Goal: Share content: Share content

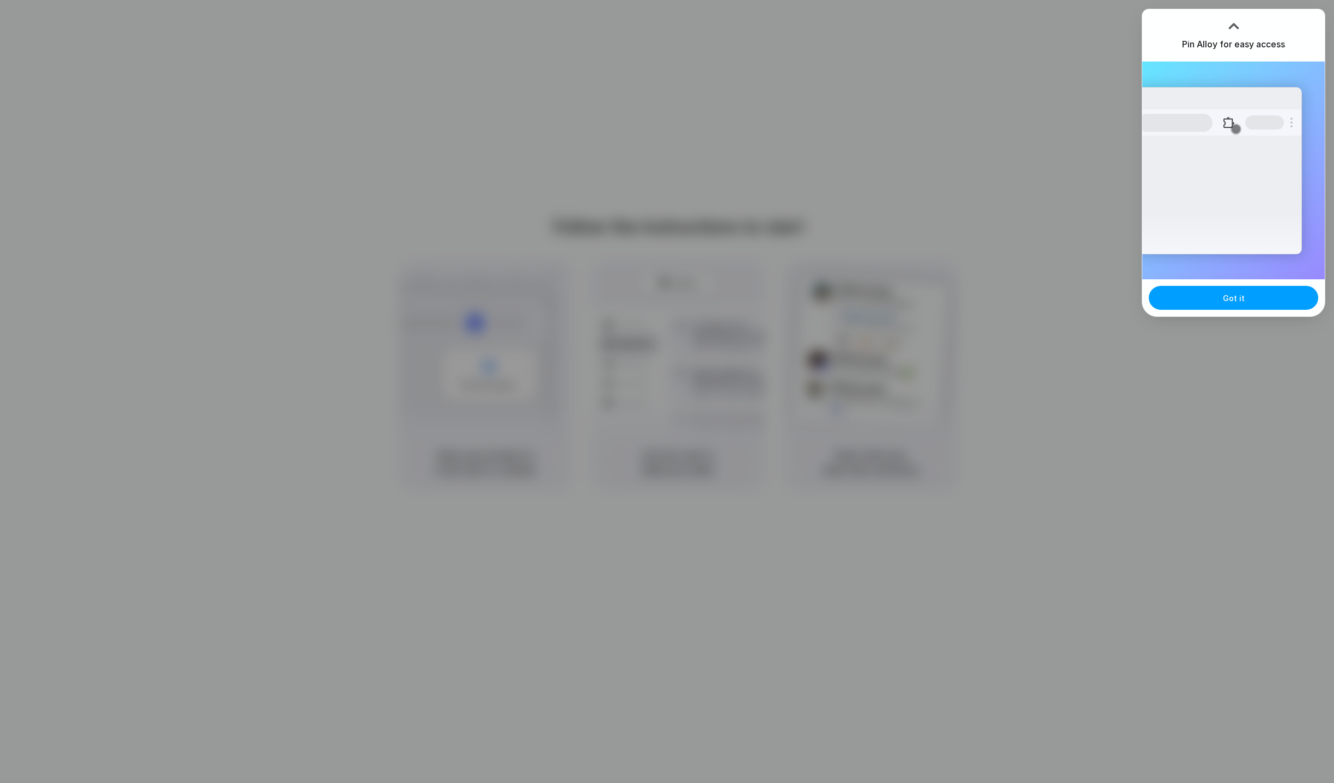
click at [1226, 297] on span "Got it" at bounding box center [1234, 298] width 22 height 11
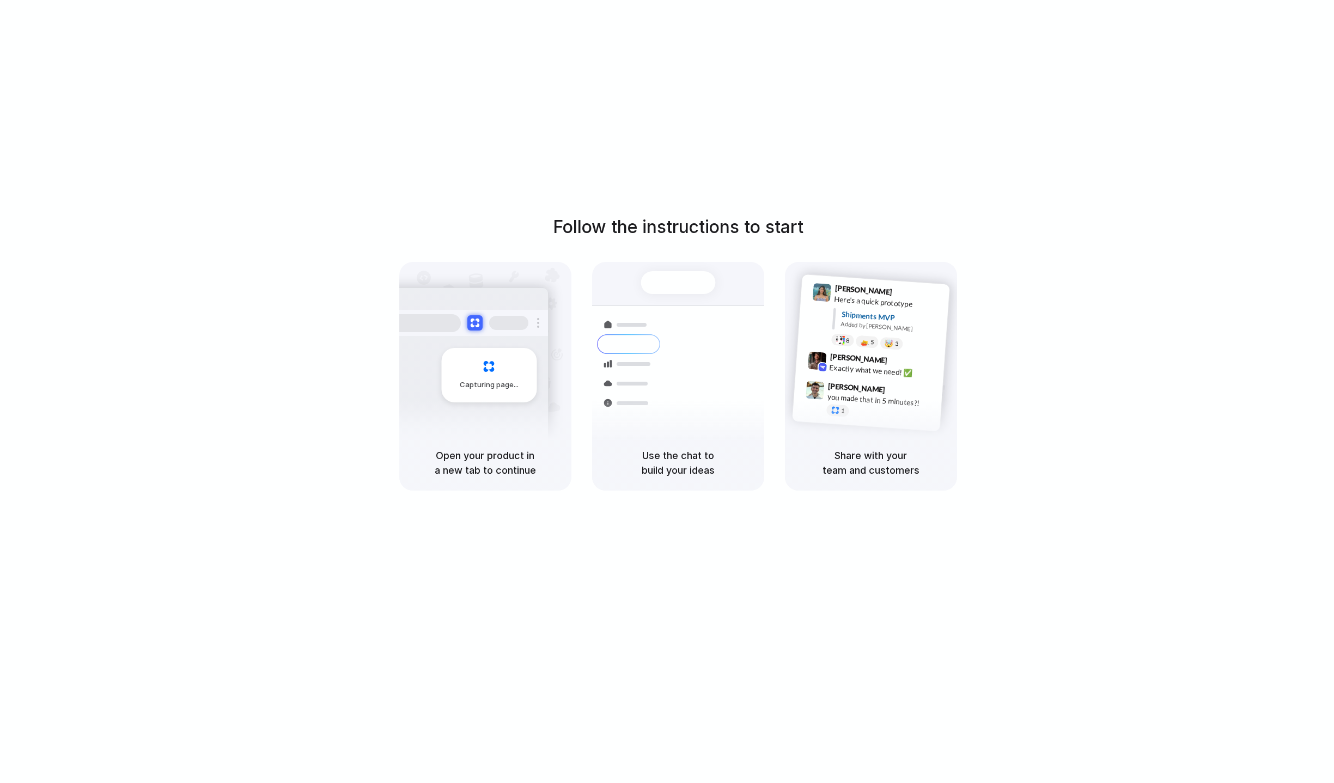
drag, startPoint x: 656, startPoint y: 291, endPoint x: 1169, endPoint y: 346, distance: 515.0
click at [1169, 346] on div "Follow the instructions to start Capturing page Open your product in a new tab …" at bounding box center [678, 352] width 1334 height 277
click at [1078, 203] on div "Follow the instructions to start Capturing page Open your product in a new tab …" at bounding box center [678, 402] width 1356 height 805
click at [1077, 203] on div "Follow the instructions to start Capturing page Open your product in a new tab …" at bounding box center [678, 402] width 1356 height 805
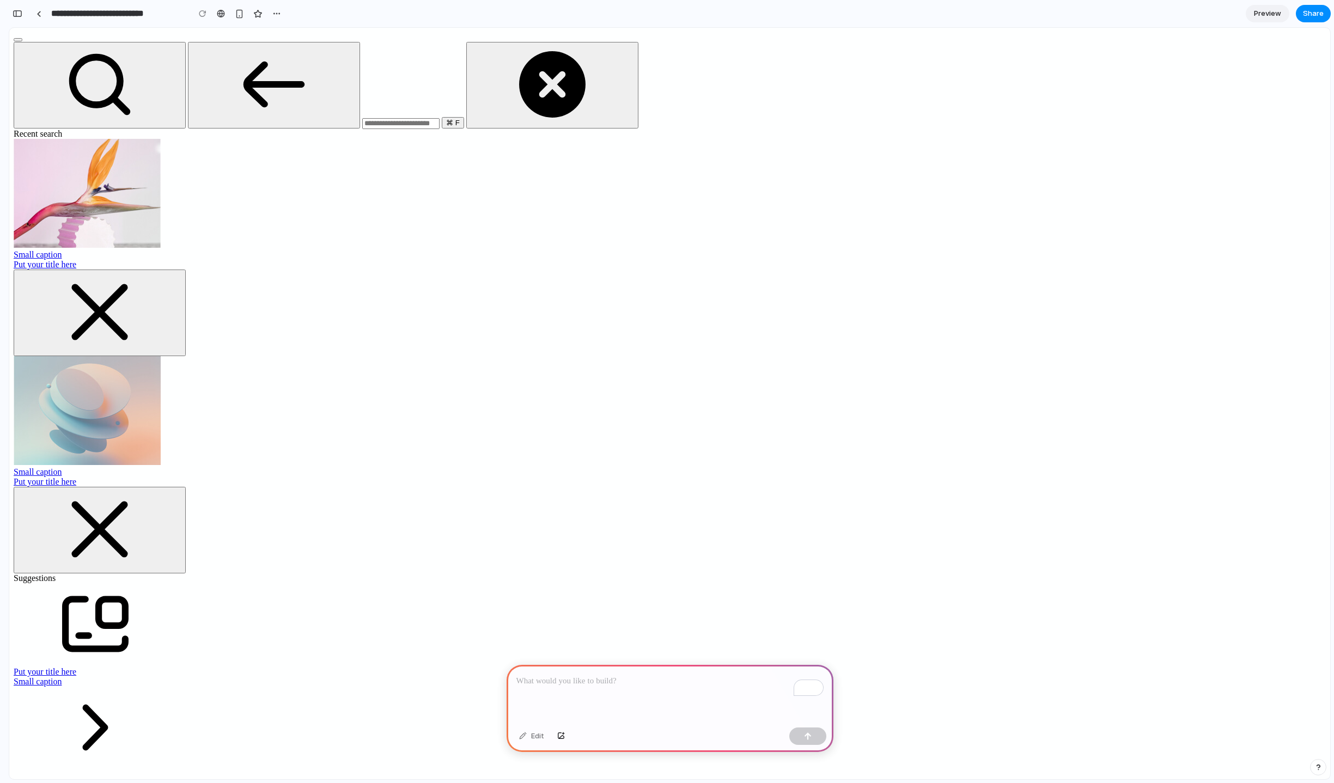
click at [17, 10] on div "button" at bounding box center [18, 14] width 10 height 8
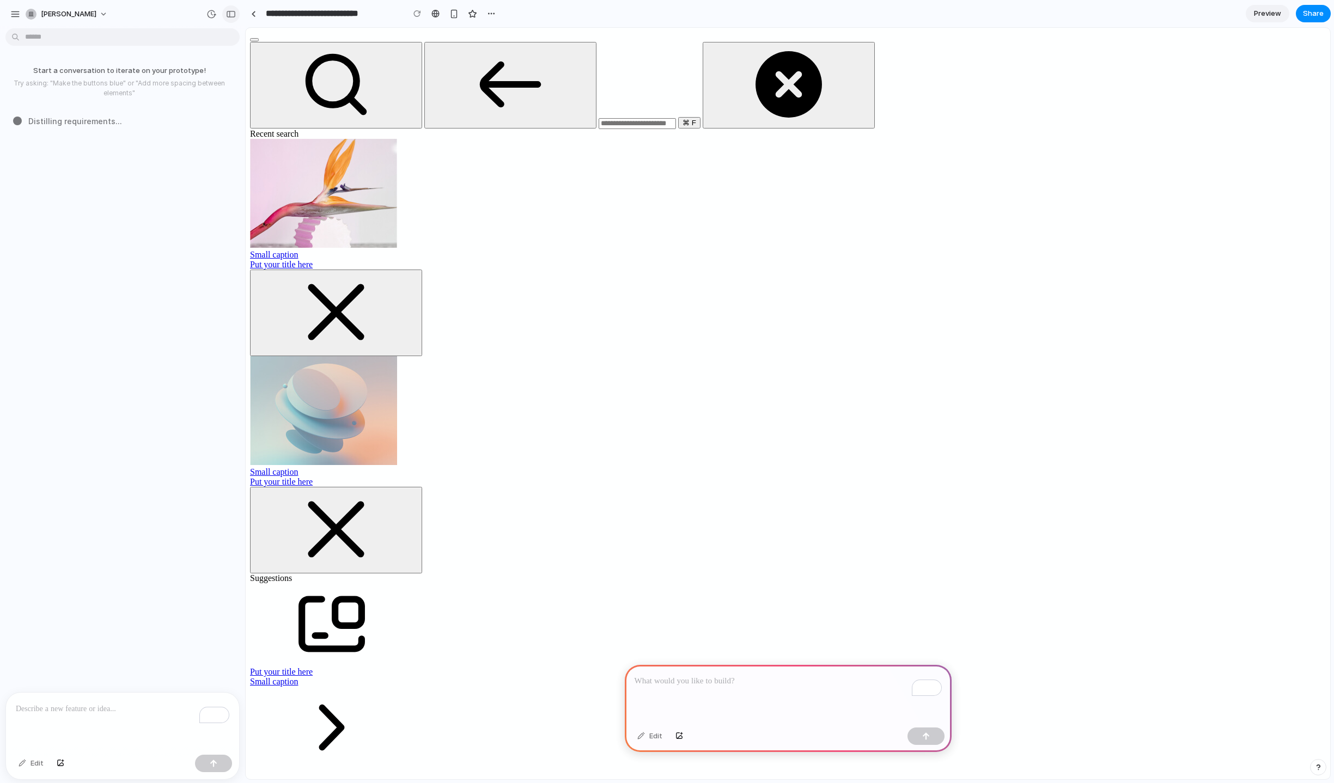
click at [234, 15] on div "button" at bounding box center [231, 14] width 10 height 8
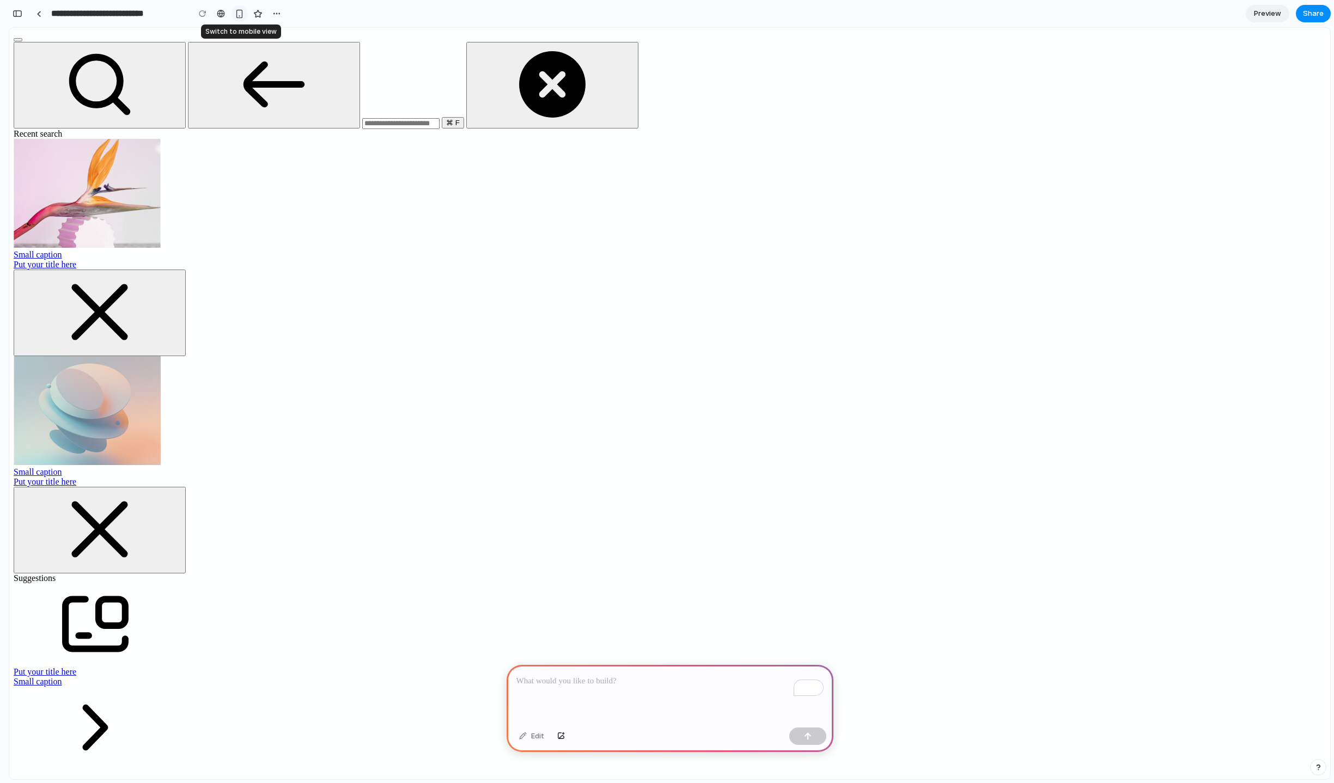
click at [236, 14] on div "button" at bounding box center [239, 13] width 9 height 9
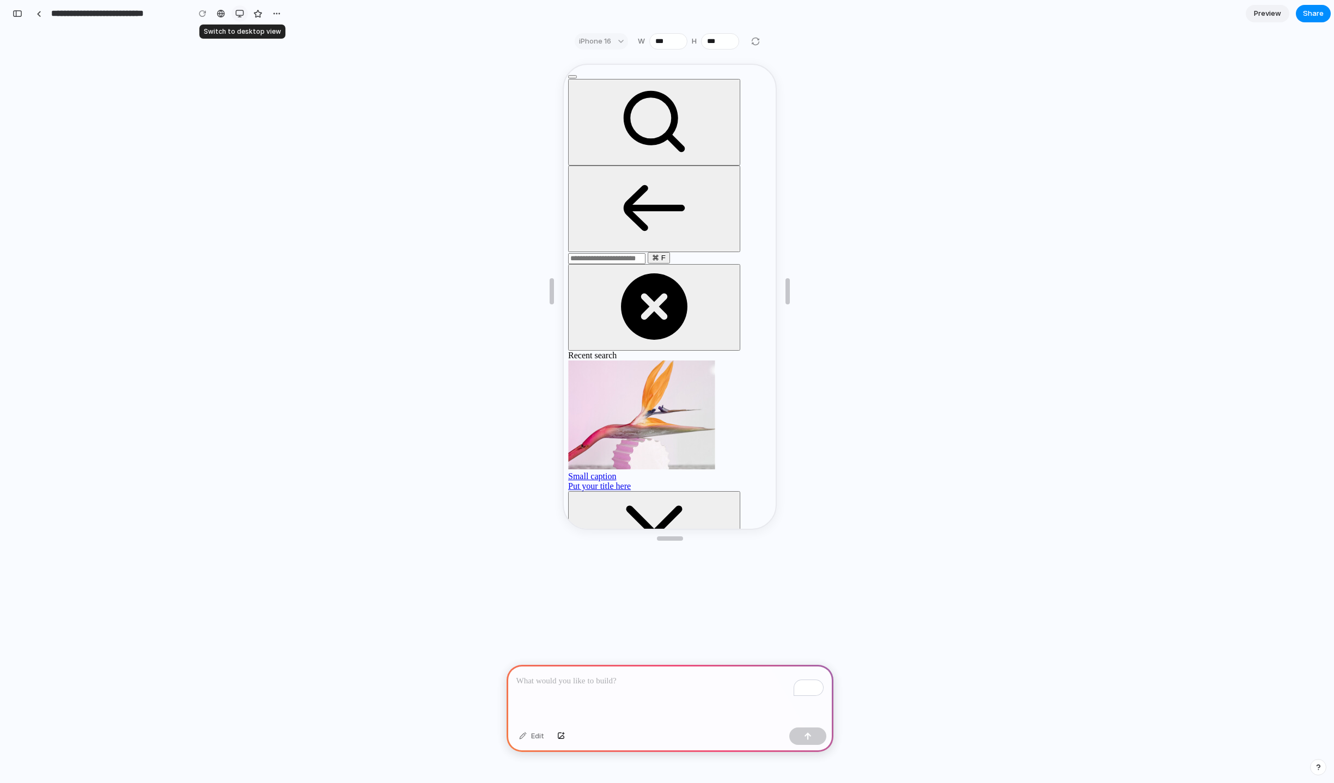
click at [236, 14] on div "button" at bounding box center [239, 13] width 9 height 9
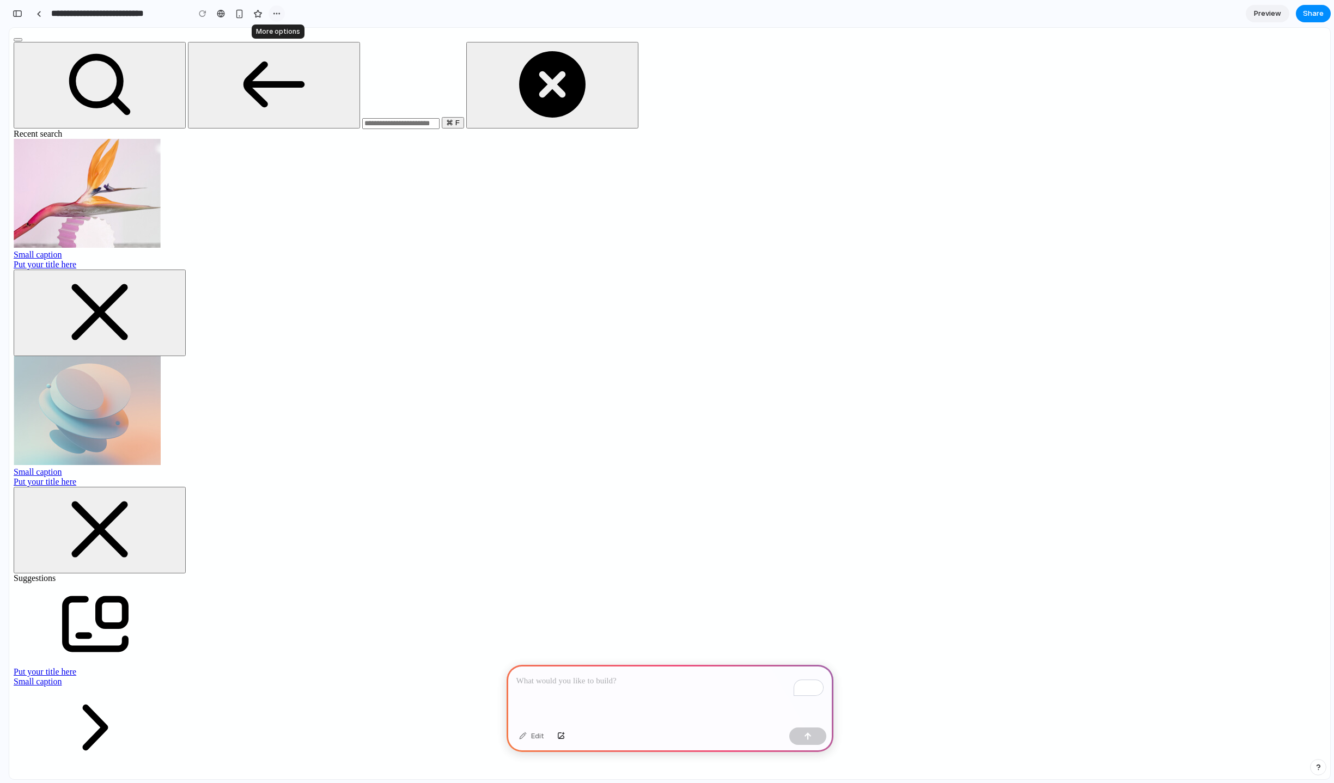
click at [278, 14] on div "button" at bounding box center [276, 13] width 9 height 9
click at [278, 14] on div "Duplicate Delete" at bounding box center [667, 391] width 1334 height 783
click at [483, 14] on section "**********" at bounding box center [670, 13] width 1322 height 27
click at [20, 11] on div "button" at bounding box center [18, 14] width 10 height 8
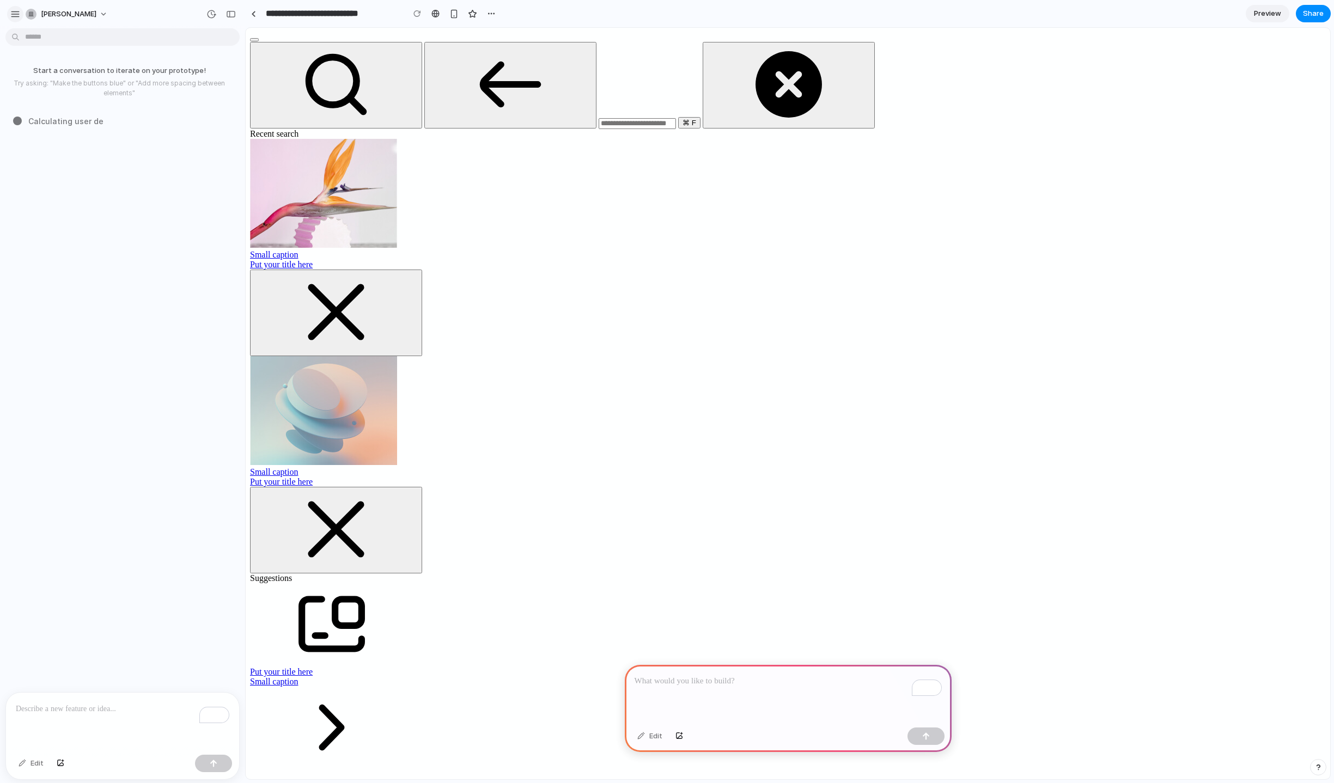
click at [14, 14] on div "button" at bounding box center [15, 14] width 10 height 10
click at [20, 14] on button "button" at bounding box center [15, 14] width 16 height 16
click at [232, 14] on div "button" at bounding box center [231, 14] width 10 height 8
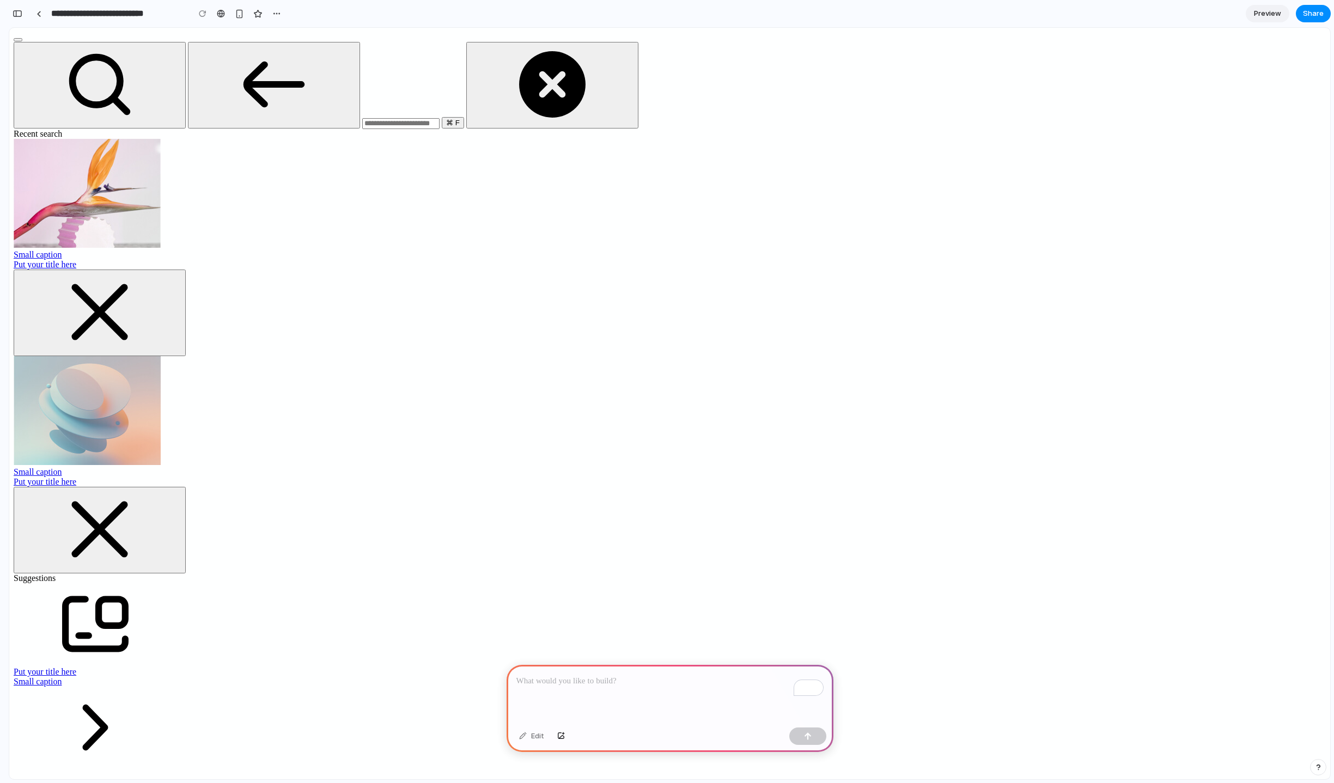
click at [608, 689] on div "To enrich screen reader interactions, please activate Accessibility in Grammarl…" at bounding box center [670, 694] width 327 height 58
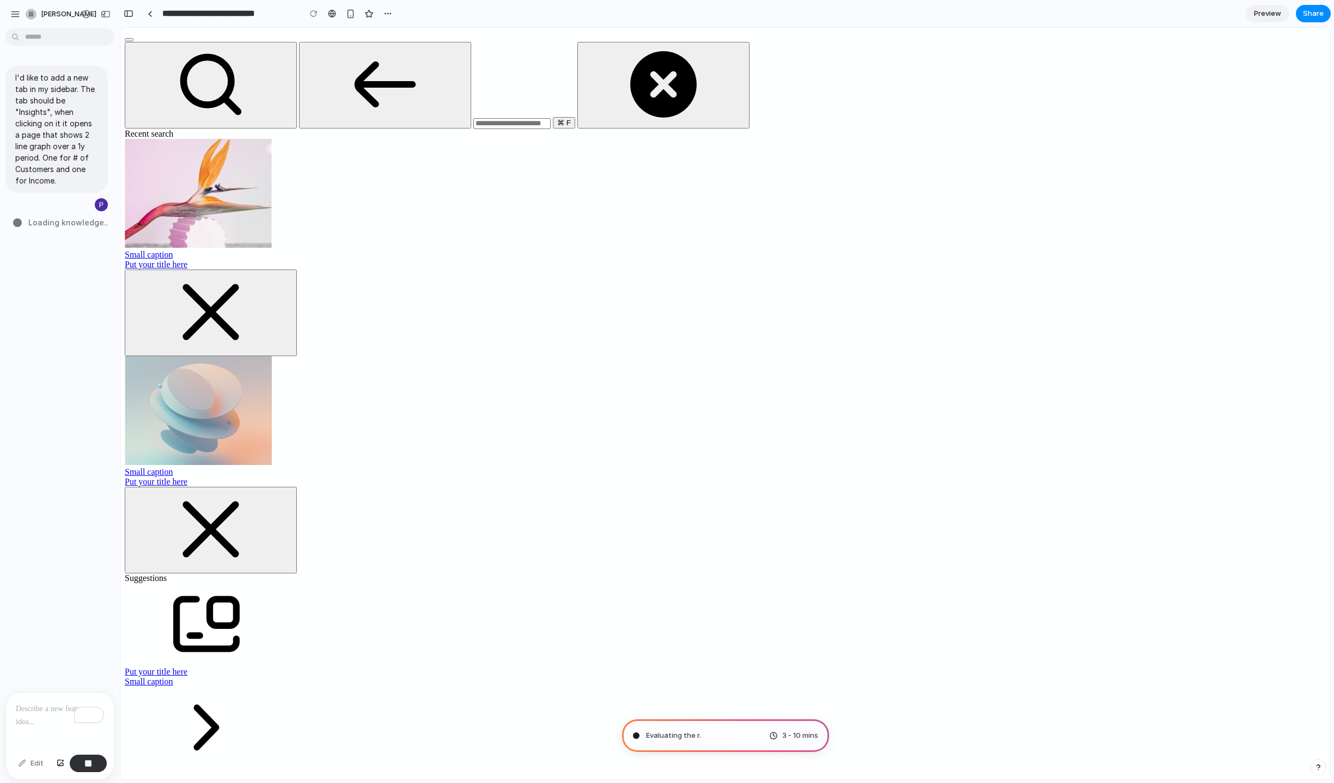
type input "**********"
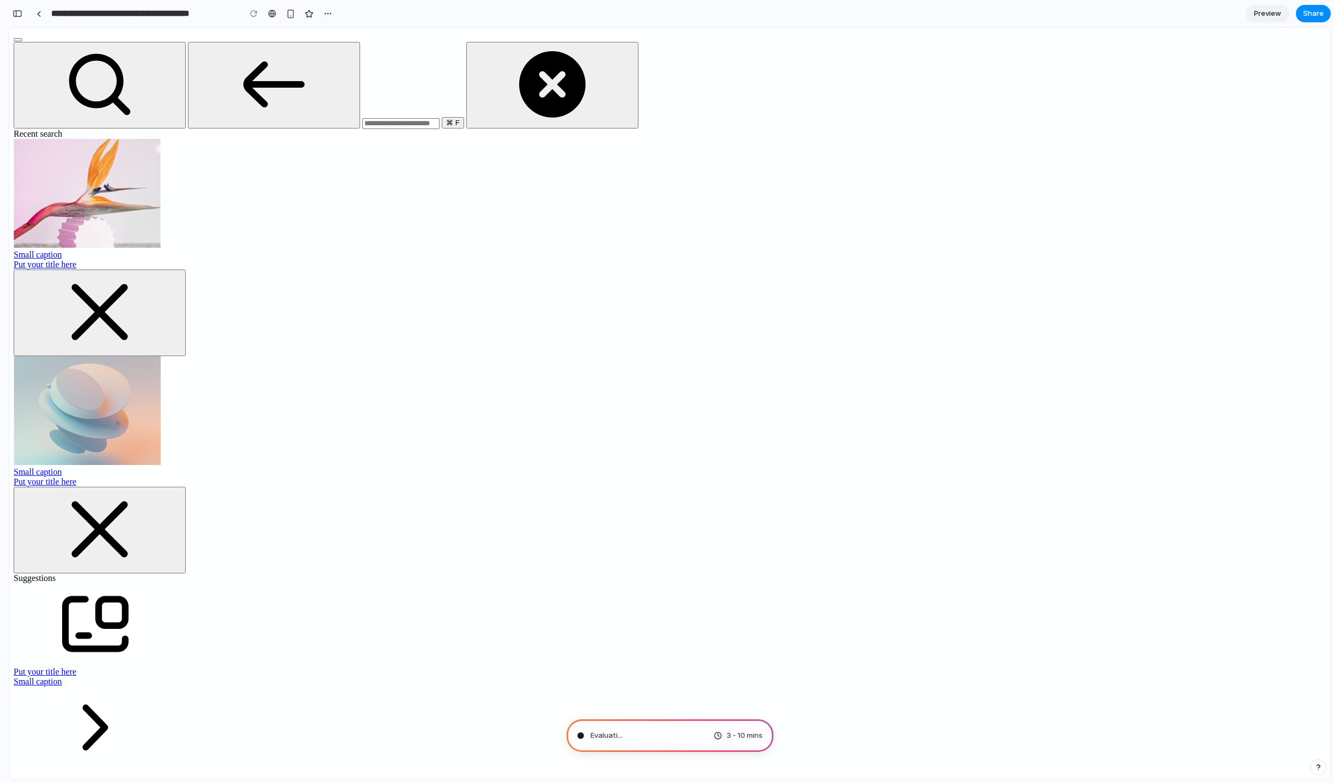
scroll to position [92, 0]
click at [663, 741] on div "Pondering market opportunities .. 3 - 10 mins" at bounding box center [670, 736] width 207 height 33
click at [15, 17] on button "button" at bounding box center [17, 13] width 17 height 17
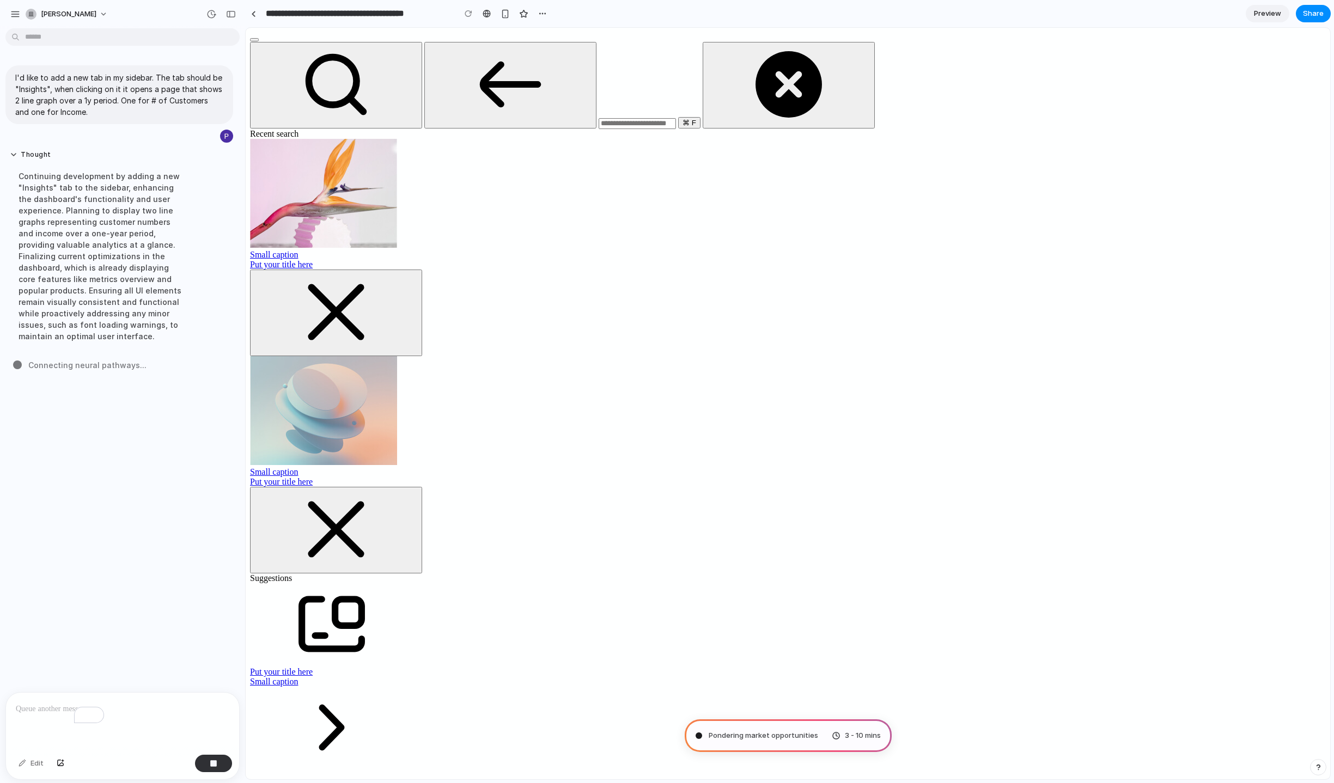
scroll to position [0, 0]
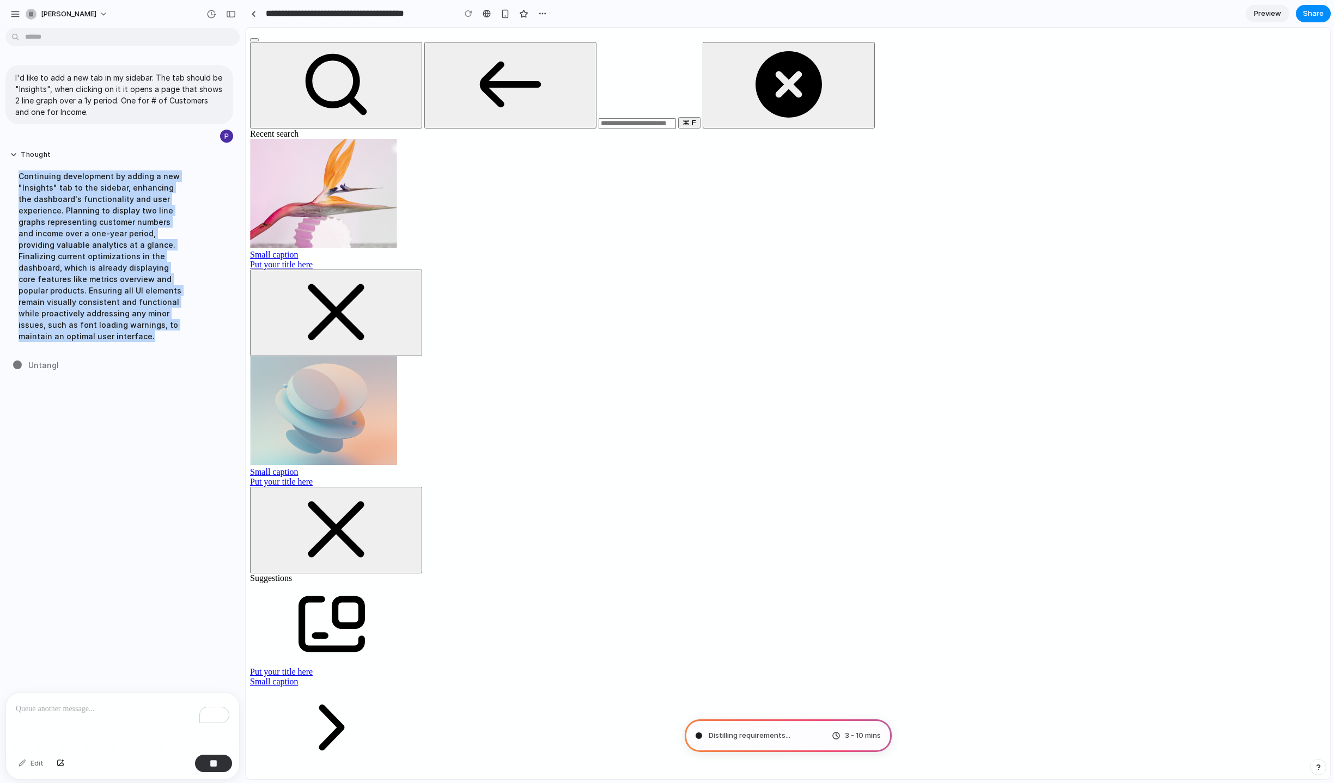
drag, startPoint x: 84, startPoint y: 342, endPoint x: 13, endPoint y: 170, distance: 186.3
click at [13, 170] on div "Continuing development by adding a new "Insights" tab to the sidebar, enhancing…" at bounding box center [101, 256] width 182 height 185
copy div "Continuing development by adding a new "Insights" tab to the sidebar, enhancing…"
click at [135, 251] on div "Continuing development by adding a new "Insights" tab to the sidebar, enhancing…" at bounding box center [101, 256] width 182 height 185
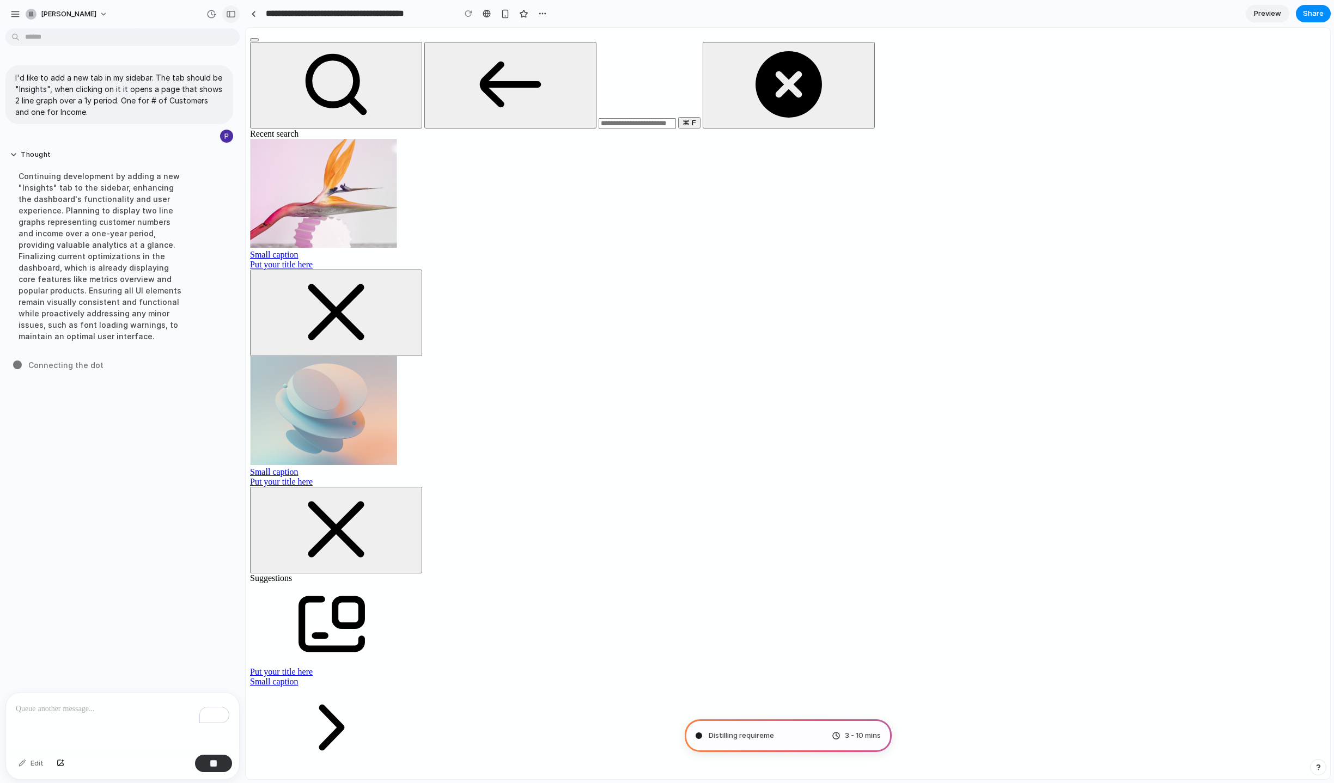
click at [227, 13] on div "button" at bounding box center [231, 14] width 10 height 8
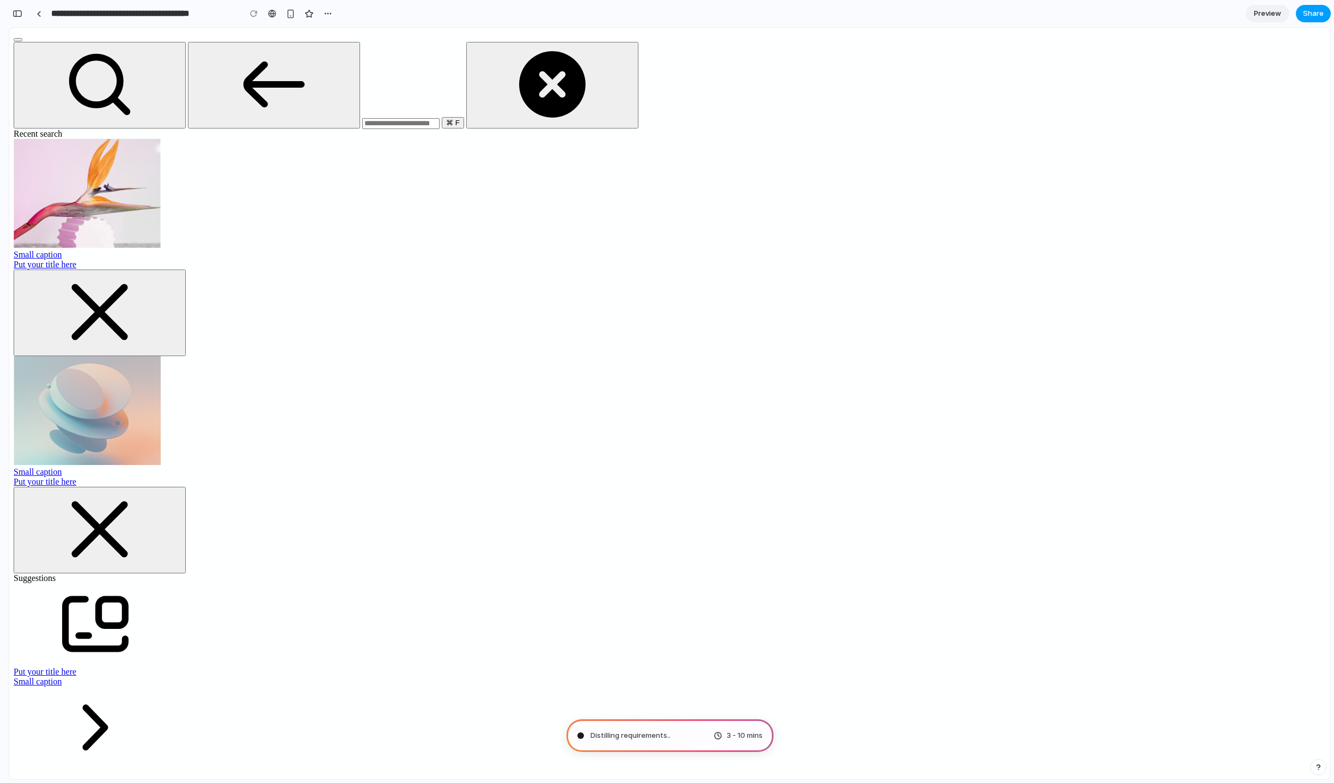
click at [1322, 10] on span "Share" at bounding box center [1313, 13] width 21 height 11
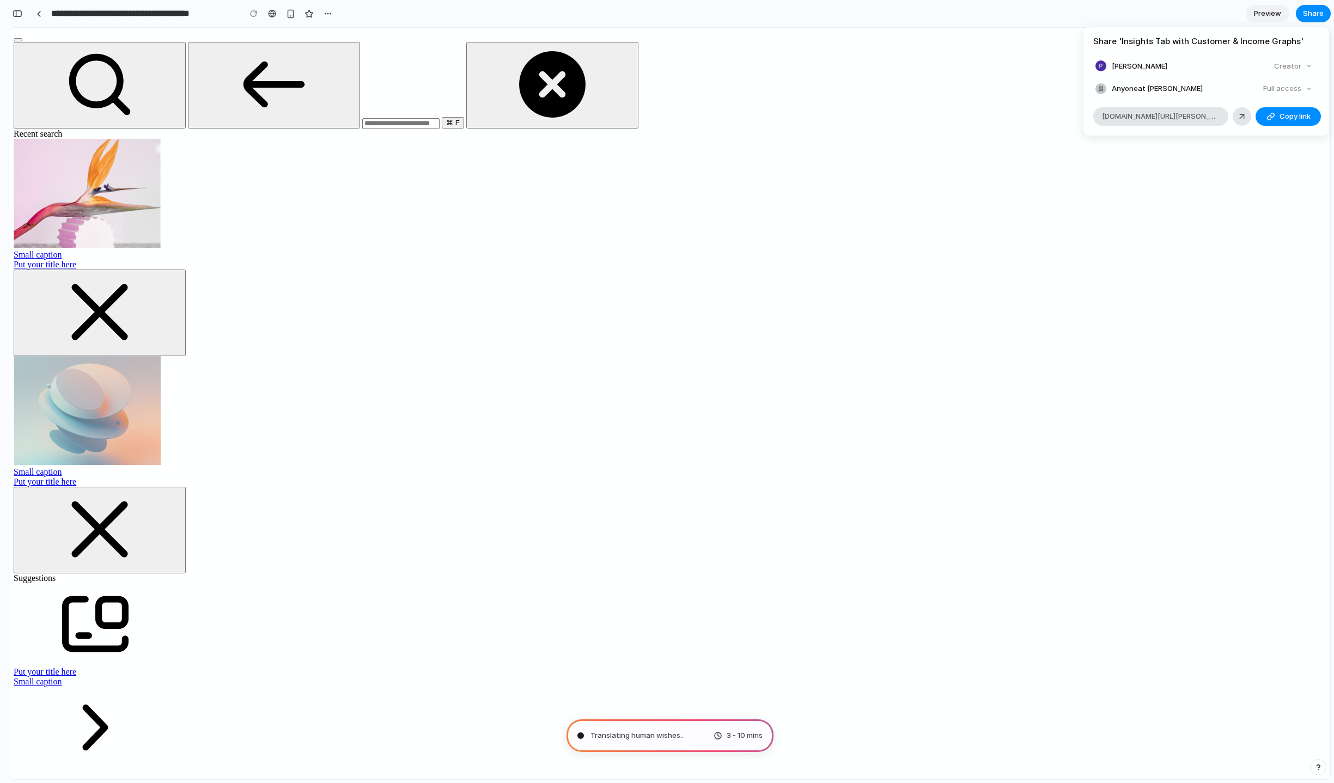
click at [900, 3] on div "Share ' Insights Tab with Customer & Income Graphs ' Philippe Leclere Creator A…" at bounding box center [667, 391] width 1334 height 783
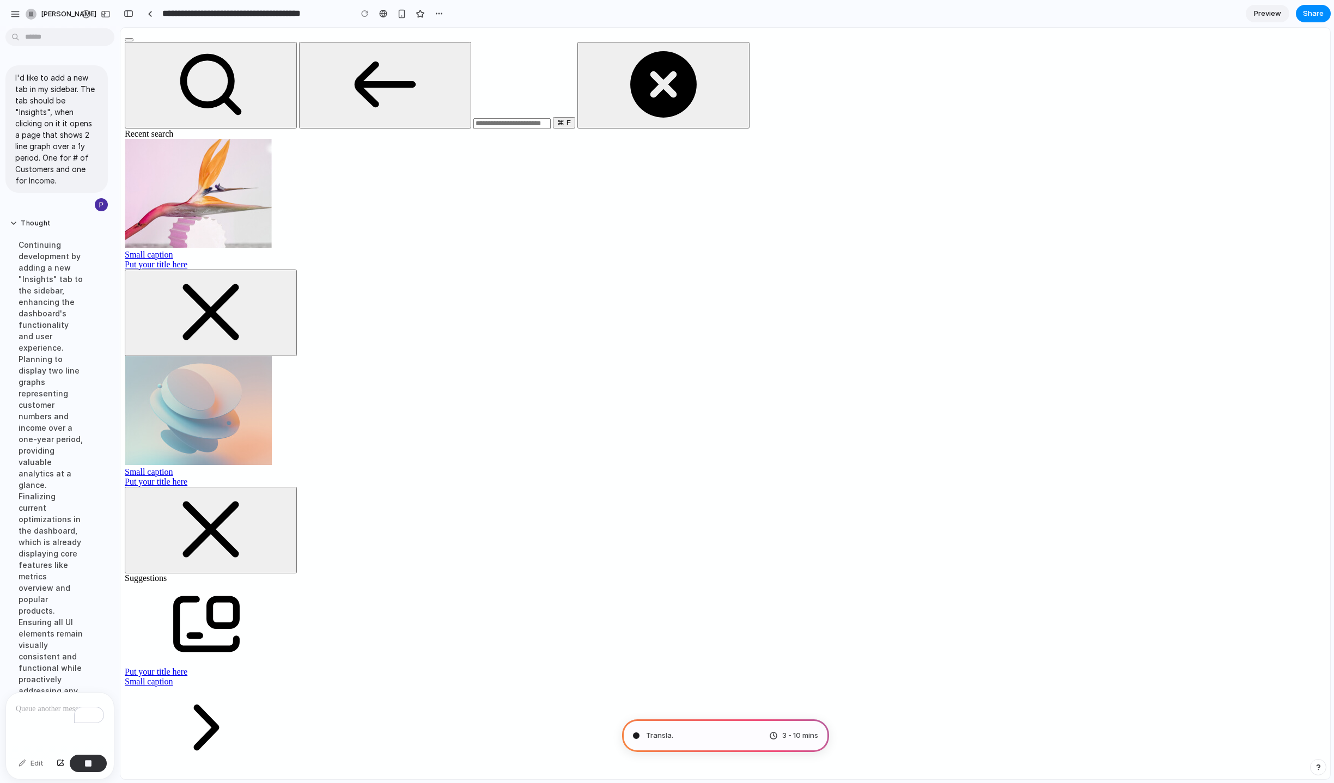
scroll to position [92, 0]
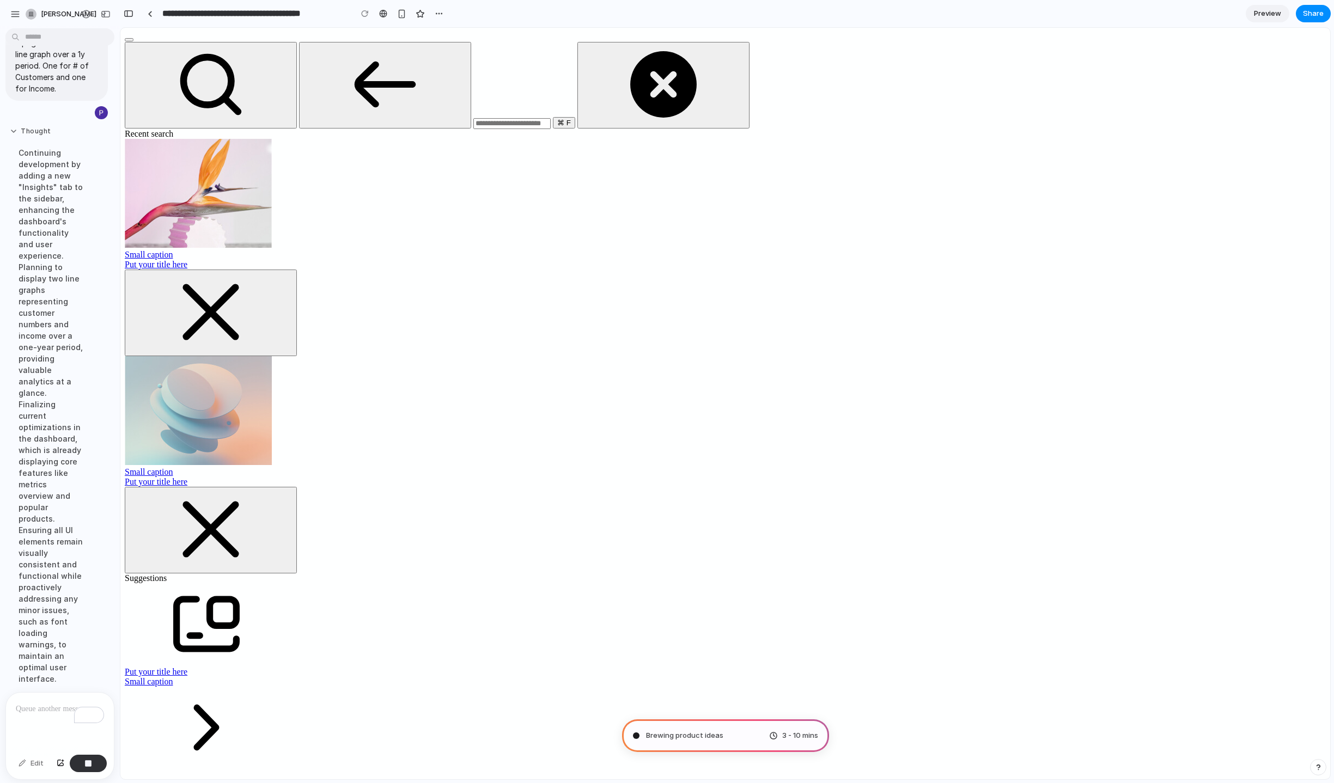
click at [15, 131] on button "Thought" at bounding box center [51, 131] width 82 height 9
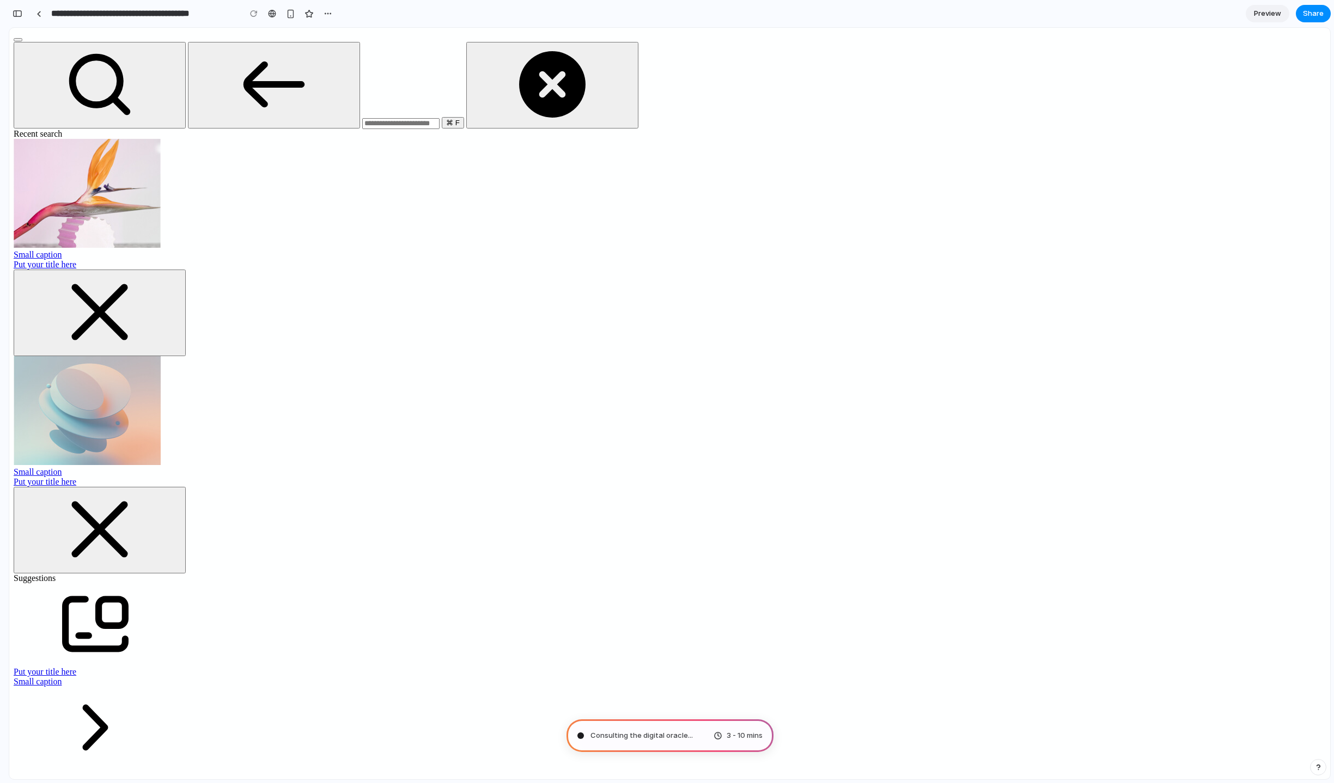
scroll to position [115, 0]
click at [13, 12] on div "button" at bounding box center [18, 14] width 10 height 8
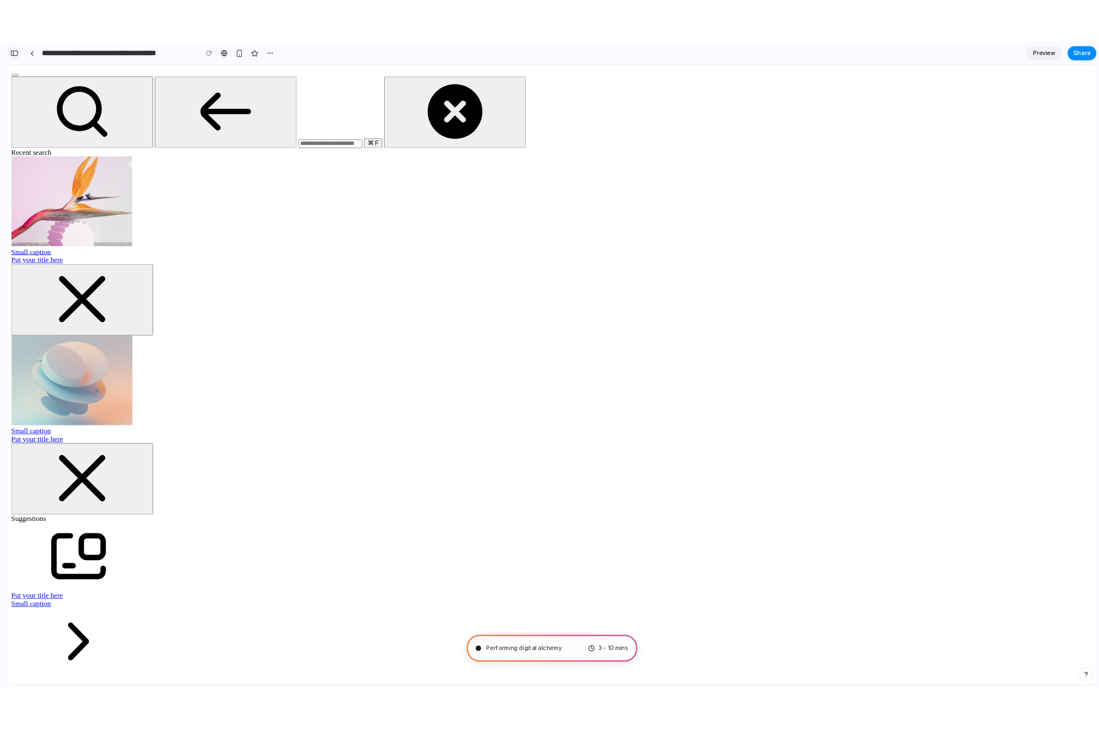
scroll to position [0, 0]
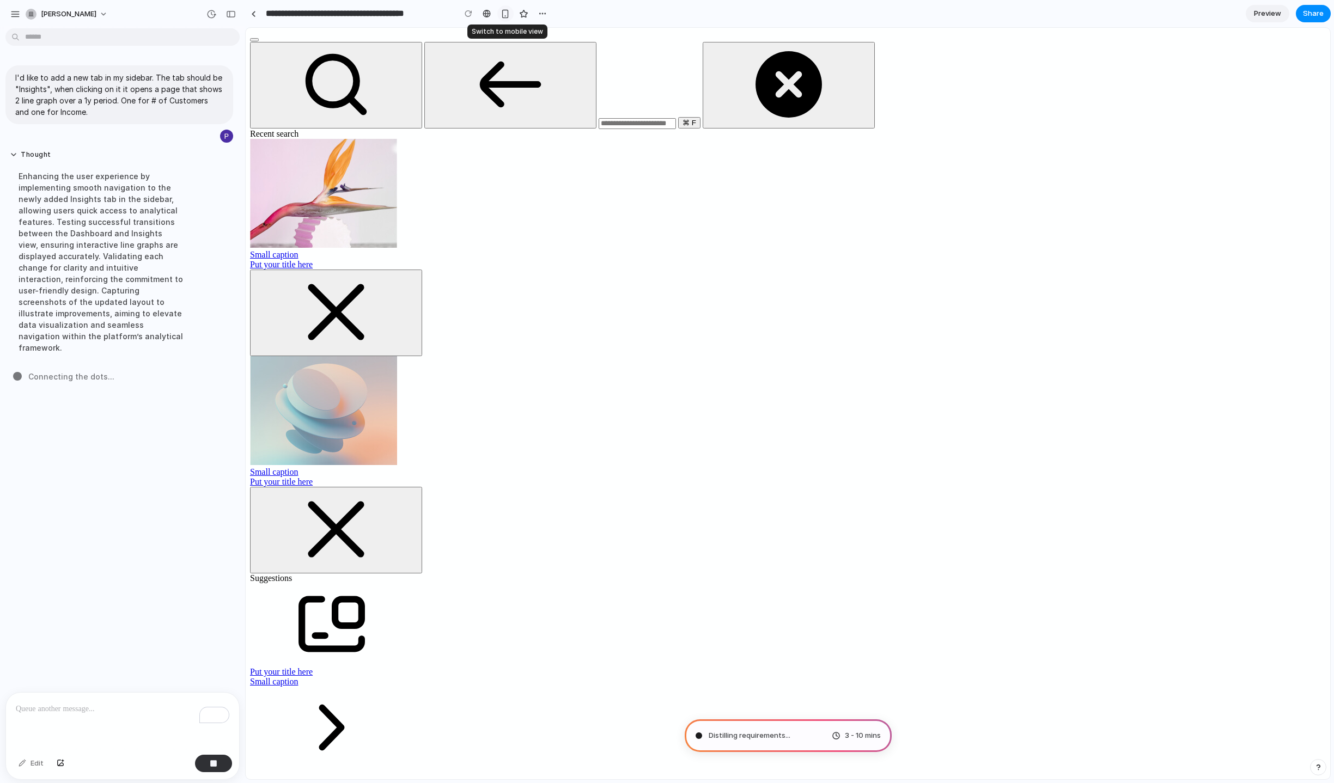
click at [509, 14] on div "button" at bounding box center [505, 13] width 9 height 9
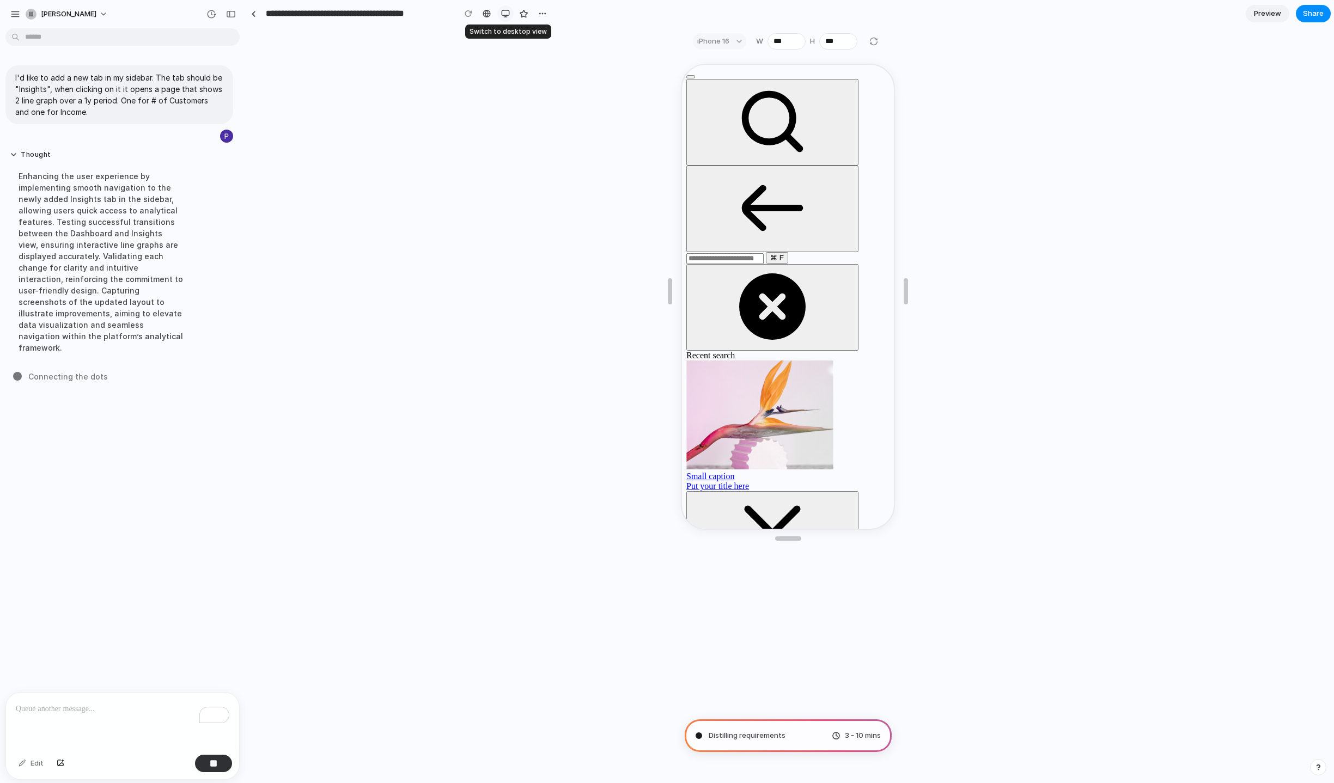
click at [507, 14] on div "button" at bounding box center [505, 13] width 9 height 9
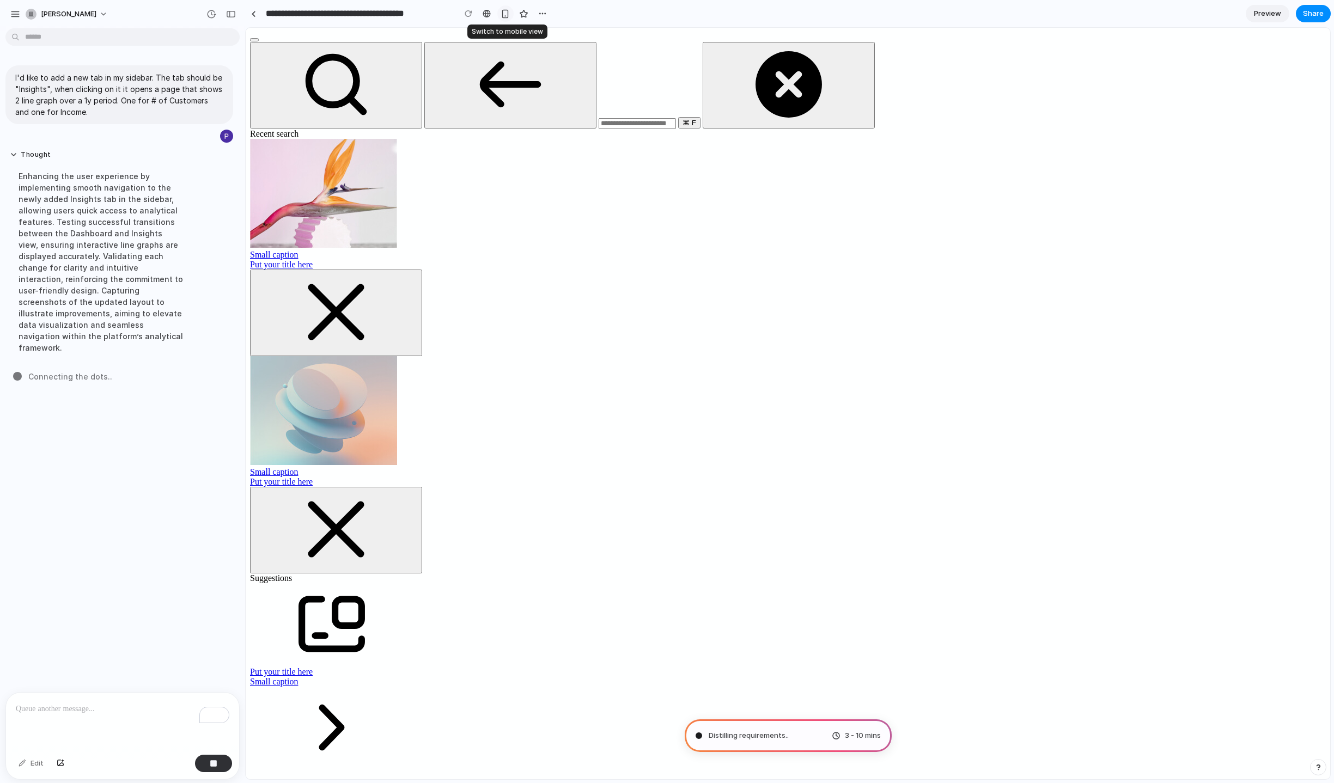
click at [507, 14] on div "button" at bounding box center [505, 13] width 9 height 9
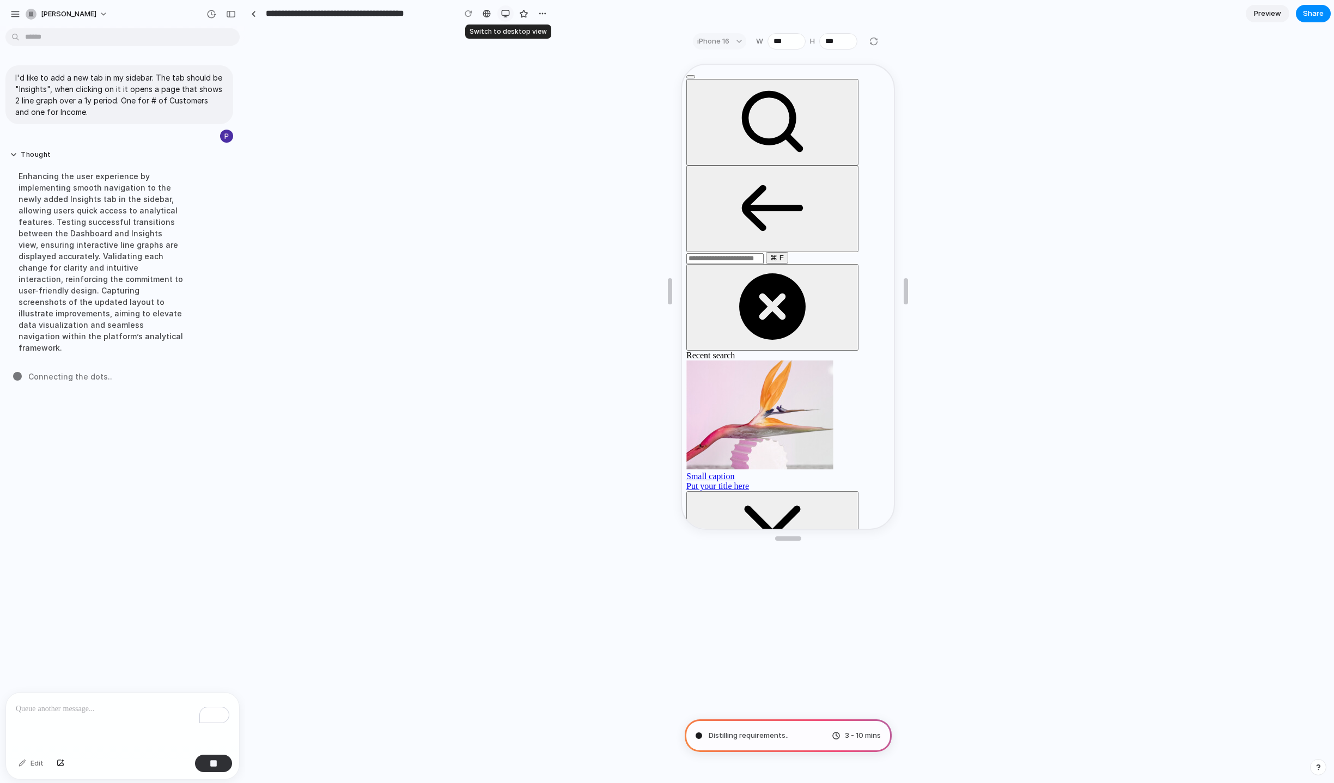
click at [507, 14] on div "button" at bounding box center [505, 13] width 9 height 9
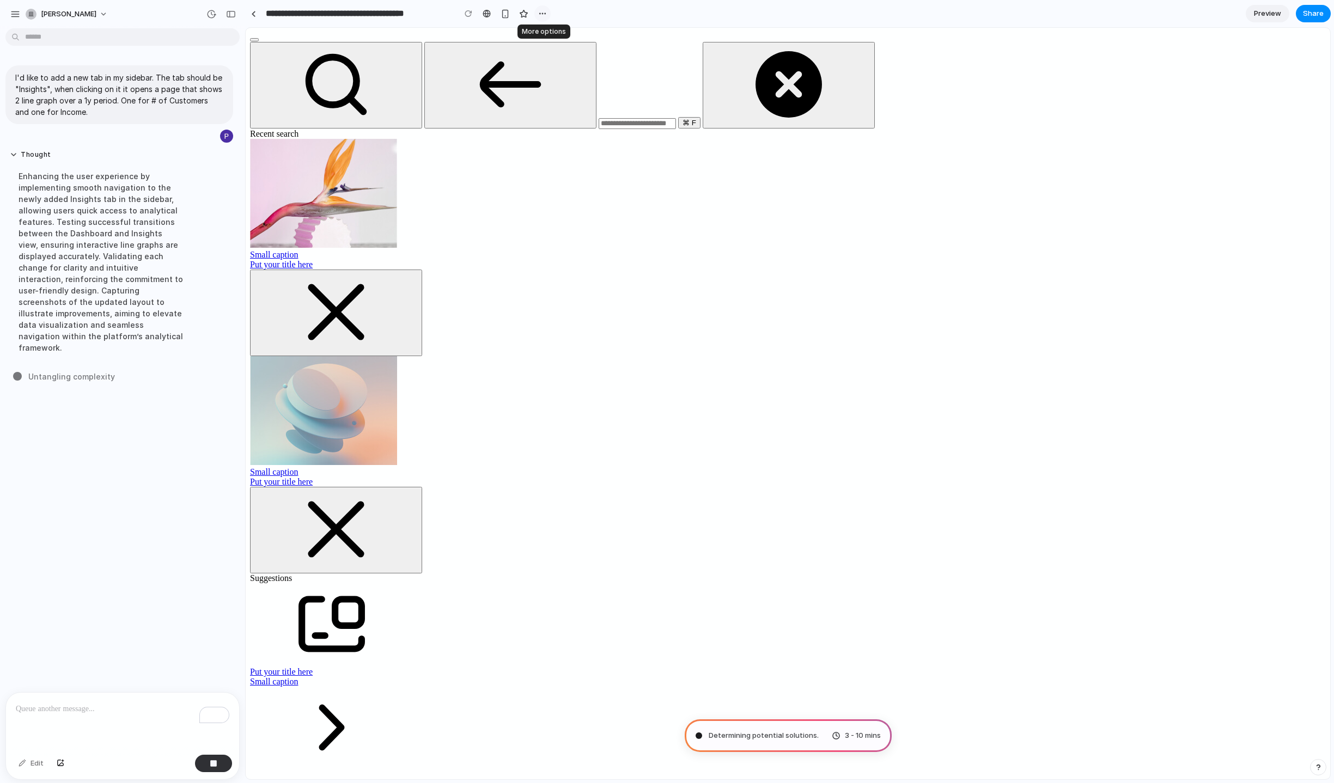
click at [537, 14] on button "button" at bounding box center [542, 13] width 16 height 16
click at [538, 12] on div "Duplicate Delete" at bounding box center [667, 391] width 1334 height 783
click at [336, 13] on input "**********" at bounding box center [358, 14] width 188 height 20
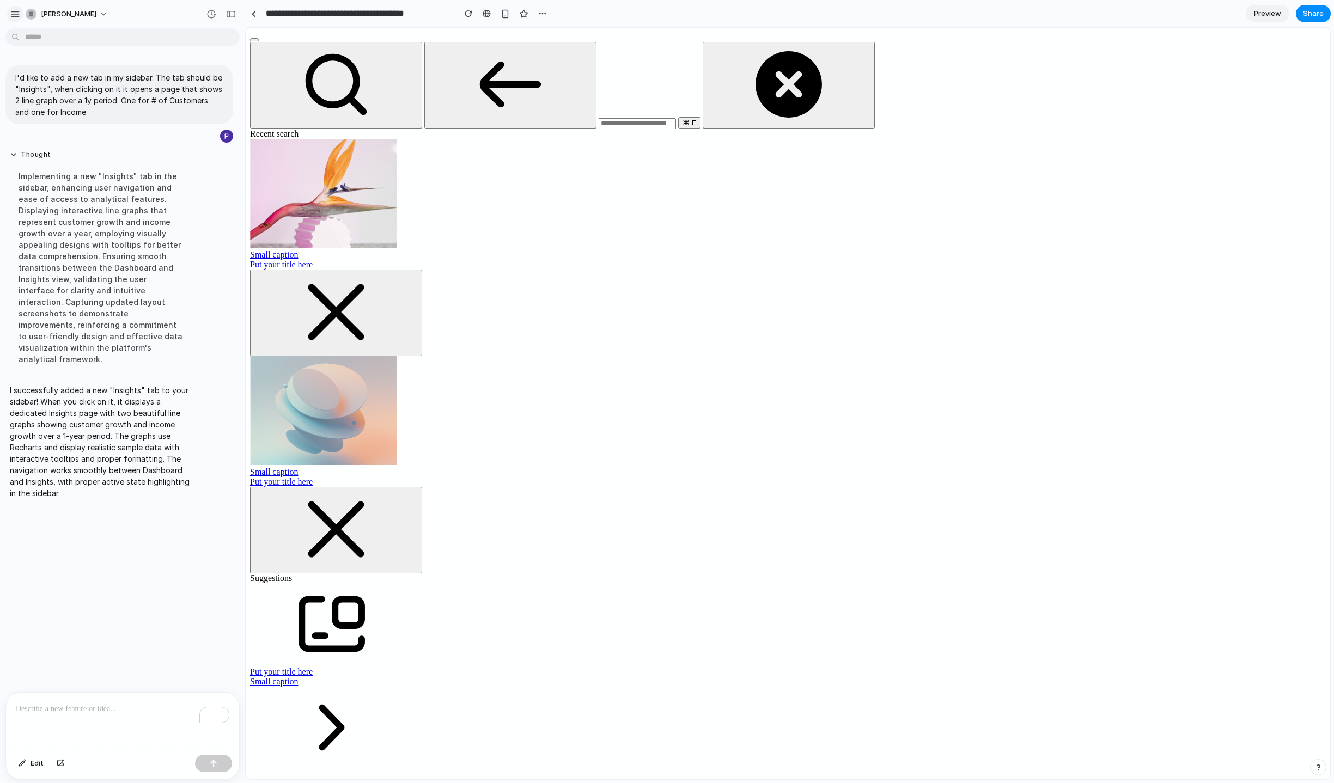
click at [12, 15] on div "button" at bounding box center [15, 14] width 10 height 10
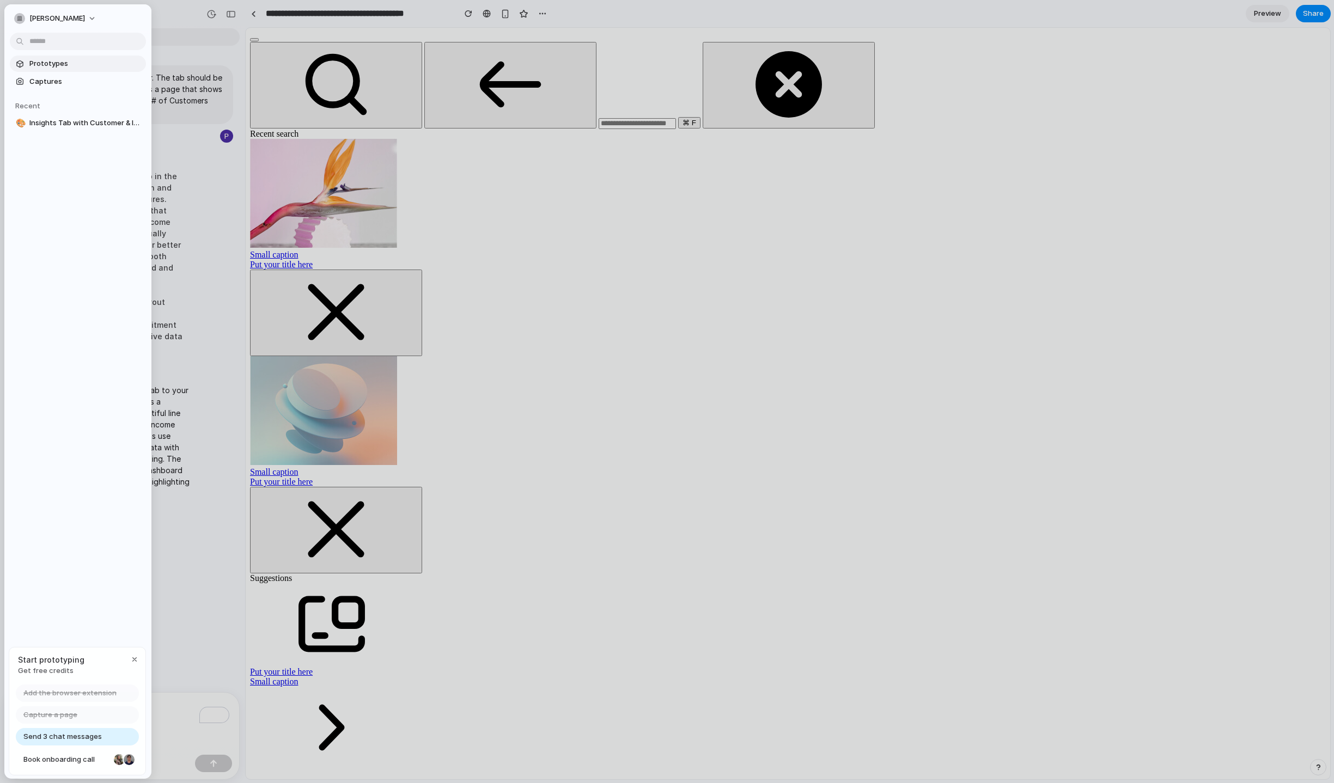
click at [71, 68] on span "Prototypes" at bounding box center [85, 63] width 112 height 11
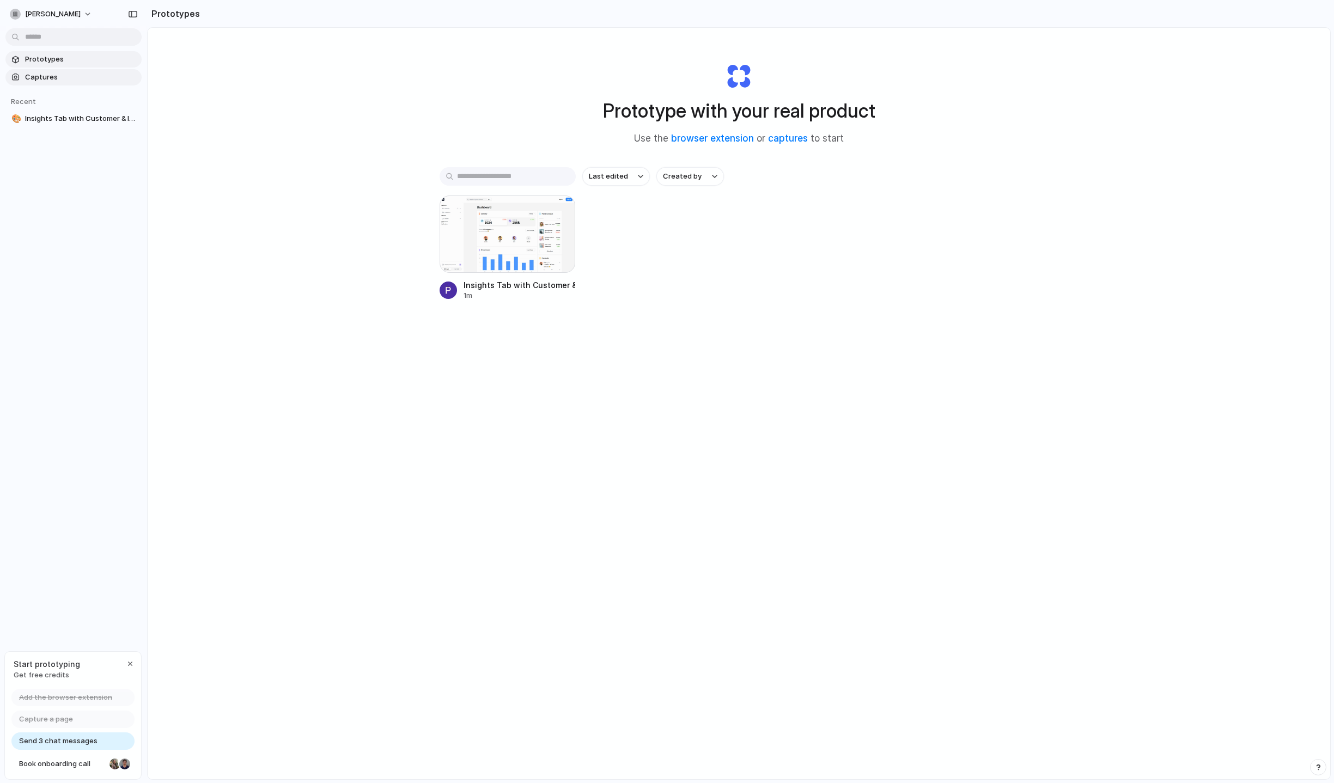
click at [48, 74] on span "Captures" at bounding box center [81, 77] width 112 height 11
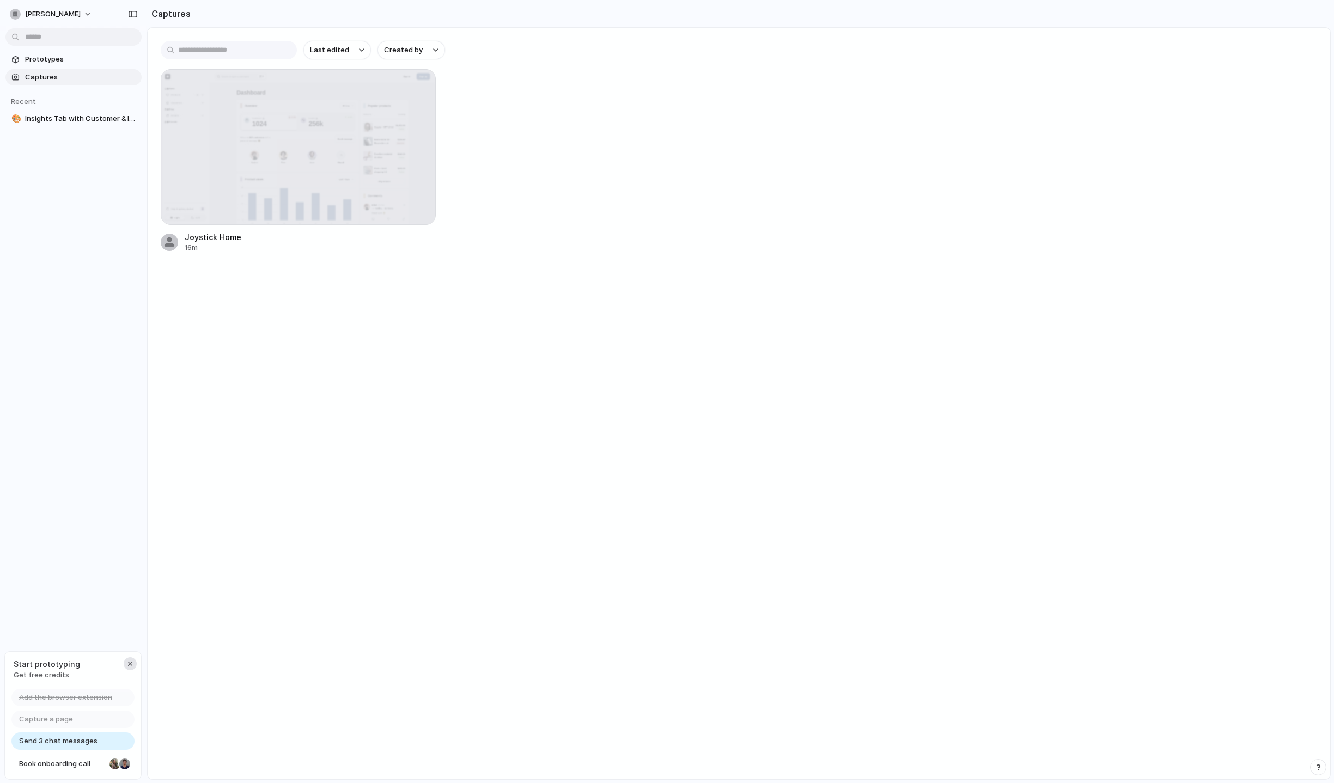
click at [129, 661] on div "button" at bounding box center [130, 664] width 9 height 9
click at [46, 9] on span "philippe-leclere" at bounding box center [53, 14] width 56 height 11
click at [53, 34] on li "Settings" at bounding box center [53, 38] width 90 height 17
click at [44, 13] on span "philippe-leclere" at bounding box center [53, 14] width 56 height 11
click at [37, 36] on span "Settings" at bounding box center [40, 38] width 30 height 11
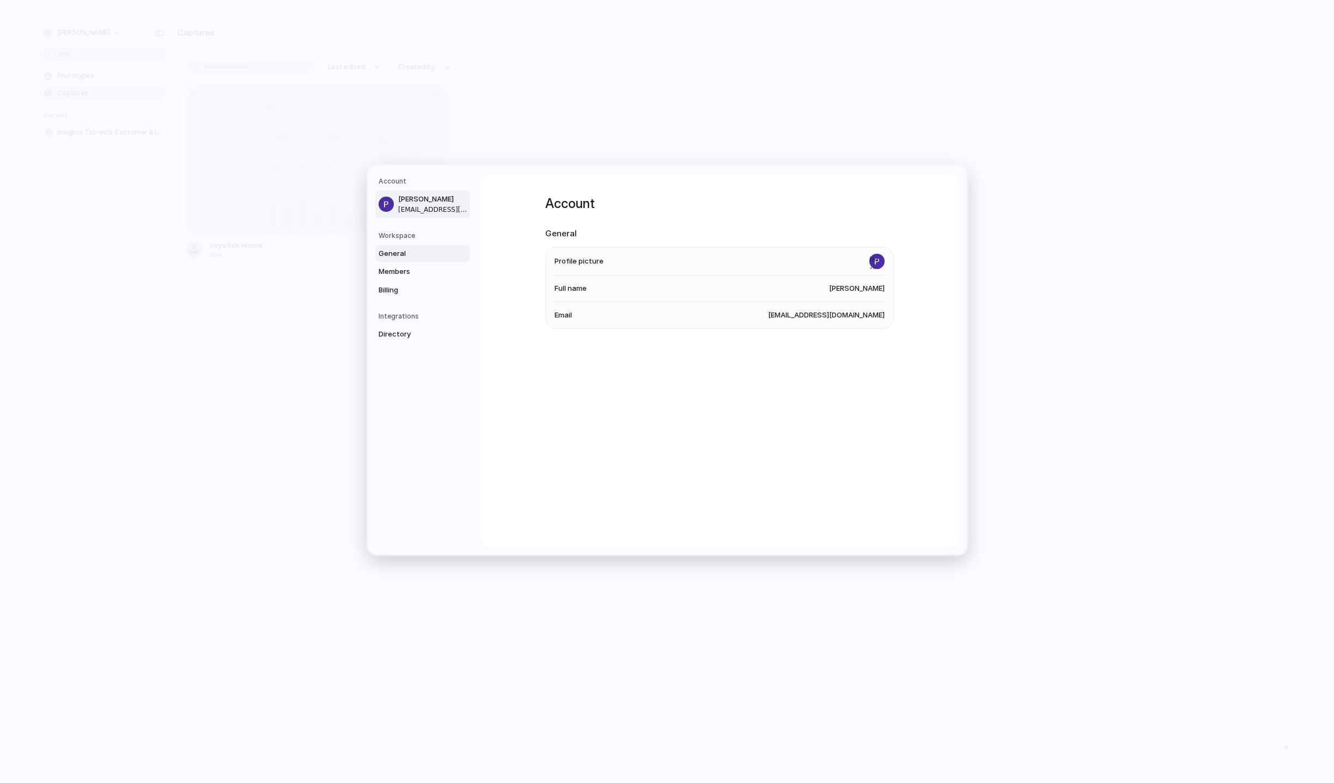
click at [410, 253] on span "General" at bounding box center [414, 253] width 70 height 11
click at [398, 270] on span "Members" at bounding box center [414, 271] width 70 height 11
click at [393, 289] on span "Billing" at bounding box center [414, 289] width 70 height 11
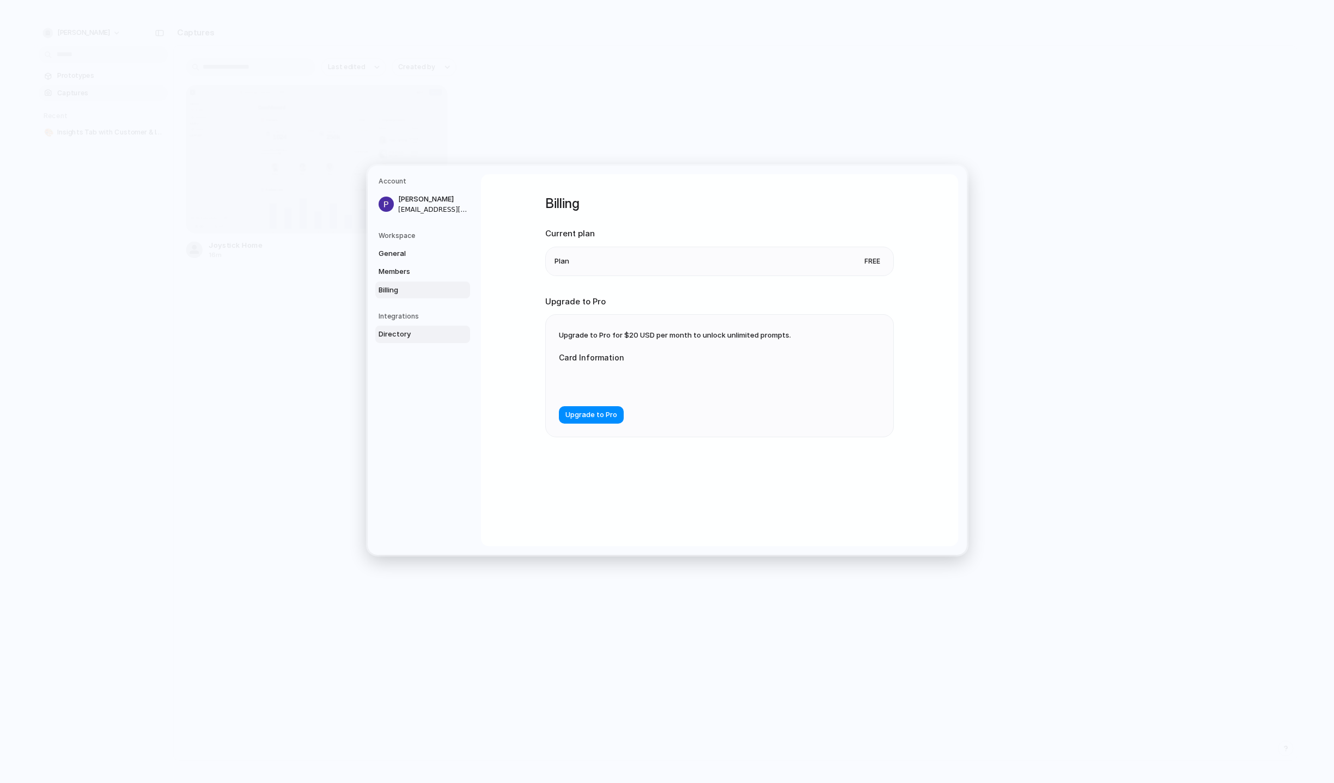
click at [403, 332] on span "Directory" at bounding box center [414, 334] width 70 height 11
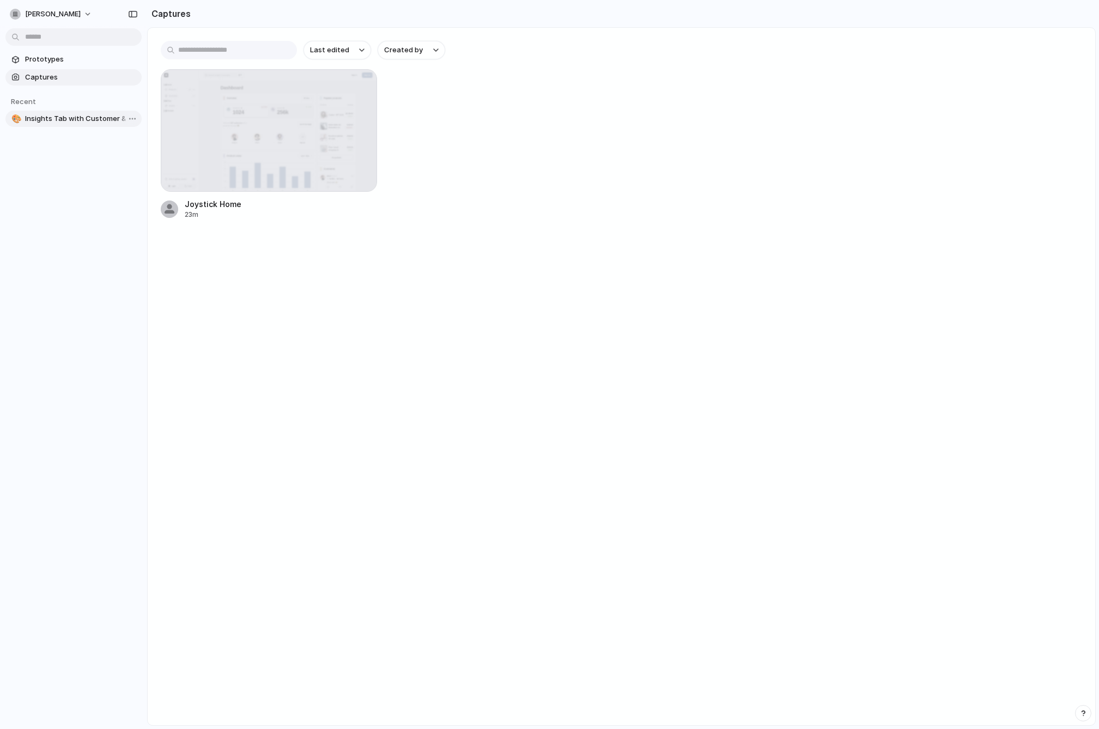
click at [44, 120] on span "Insights Tab with Customer & Income Graphs" at bounding box center [81, 118] width 112 height 11
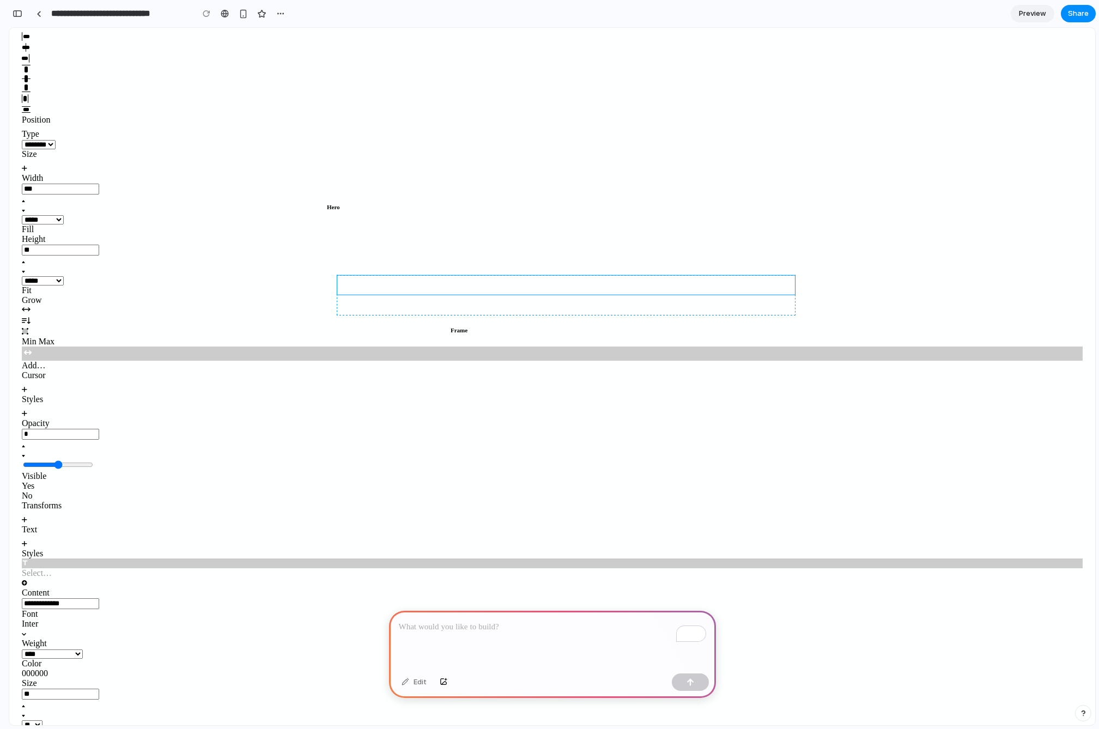
click at [575, 255] on div at bounding box center [552, 393] width 802 height 664
click at [441, 220] on div at bounding box center [552, 393] width 802 height 664
click at [333, 204] on span "Hero" at bounding box center [333, 207] width 13 height 7
click at [537, 364] on div at bounding box center [552, 393] width 802 height 664
click at [83, 649] on select "**********" at bounding box center [52, 653] width 61 height 9
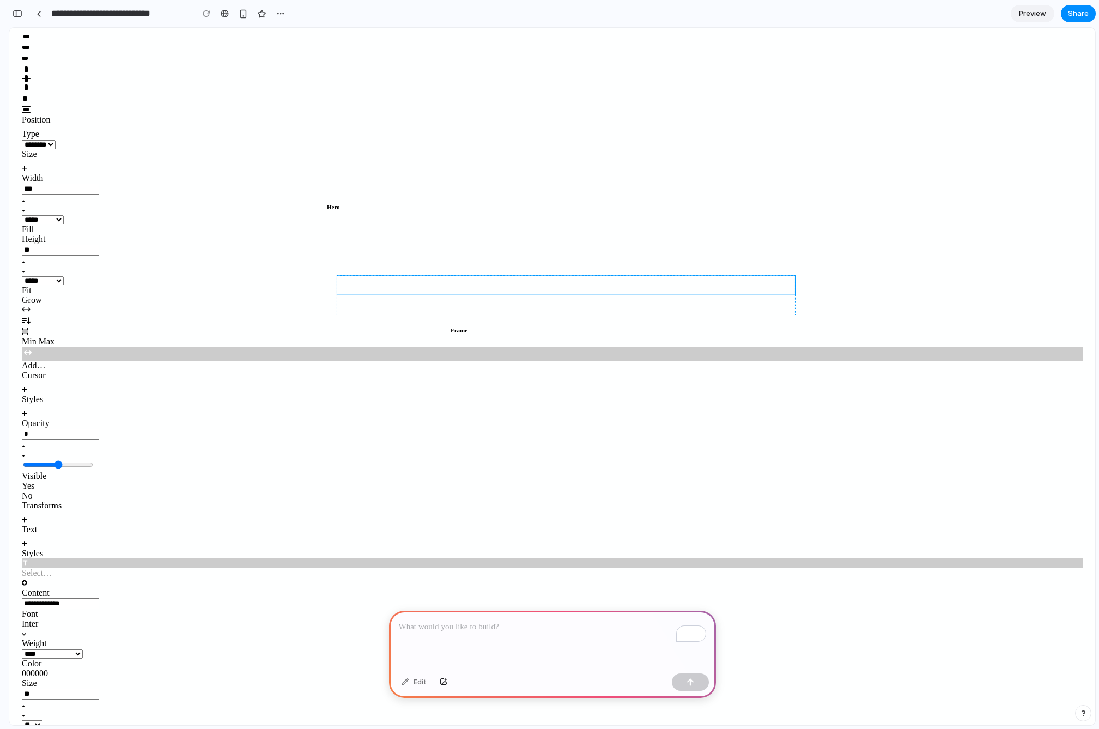
click at [83, 649] on select "**********" at bounding box center [52, 653] width 61 height 9
select select "**********"
click at [83, 649] on select "**********" at bounding box center [52, 653] width 61 height 9
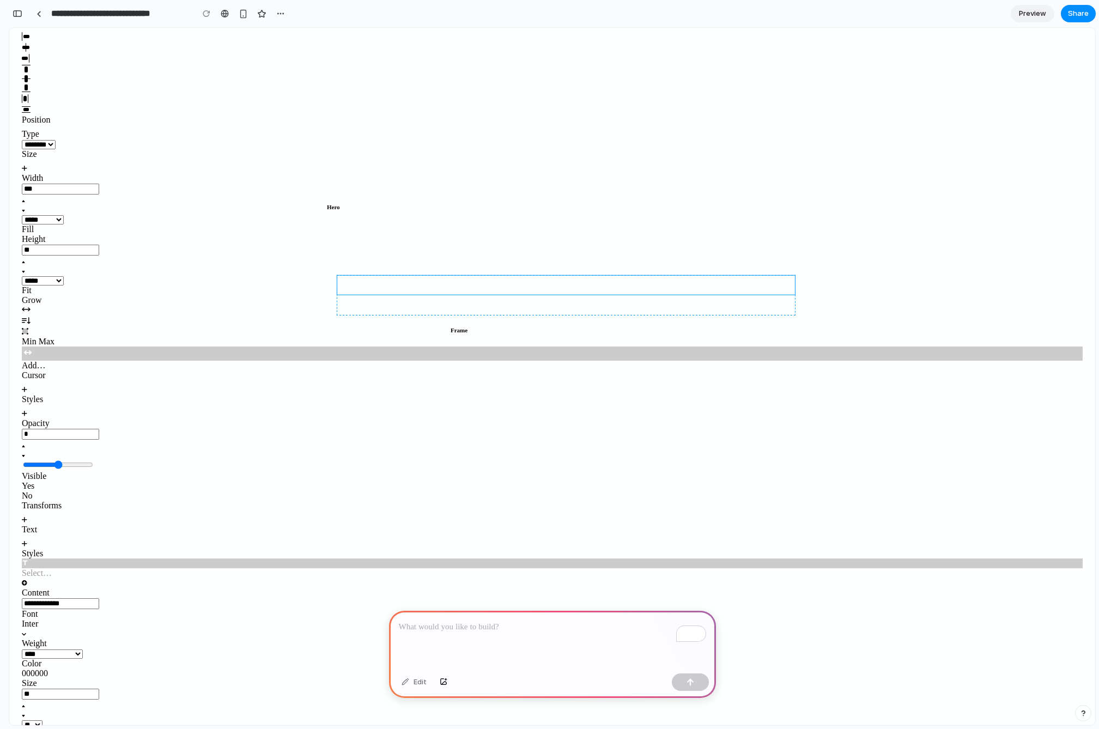
click at [99, 689] on input "**" at bounding box center [60, 694] width 77 height 11
click at [1007, 678] on div "Size" at bounding box center [552, 683] width 1061 height 10
click at [467, 631] on p "To enrich screen reader interactions, please activate Accessibility in Grammarl…" at bounding box center [552, 626] width 307 height 13
click at [99, 689] on input "**" at bounding box center [60, 694] width 77 height 11
click at [999, 678] on div "Size" at bounding box center [552, 683] width 1061 height 10
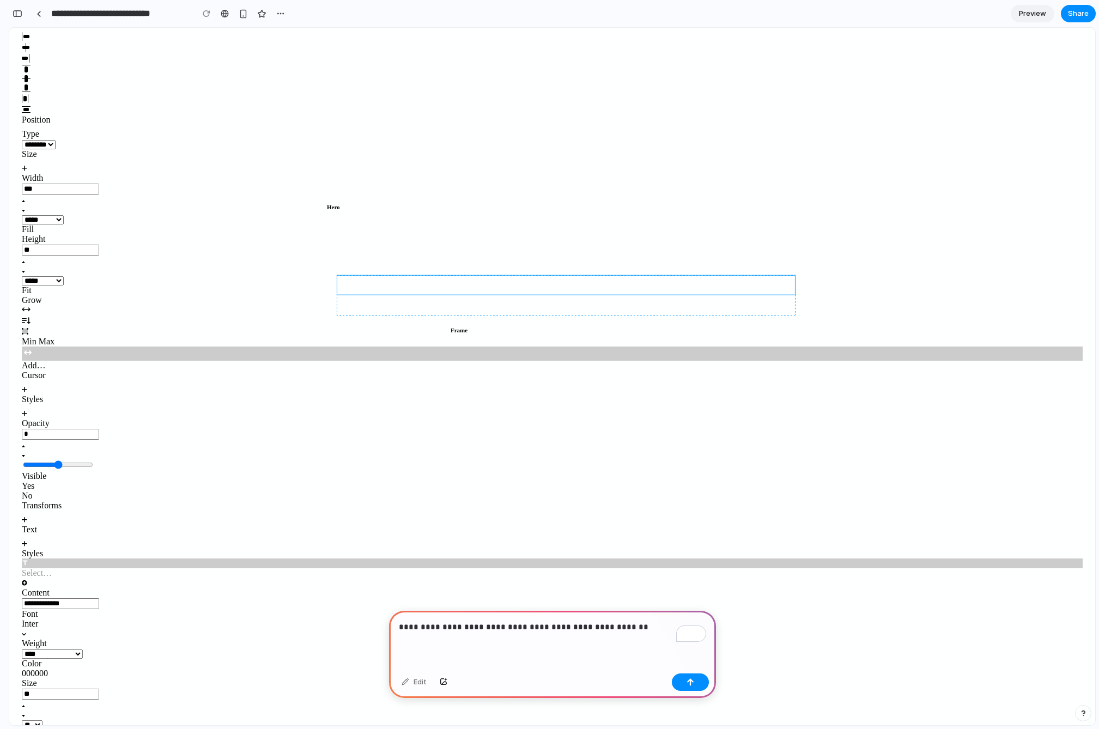
type input "*"
drag, startPoint x: 1067, startPoint y: 322, endPoint x: 1099, endPoint y: 321, distance: 32.7
click at [93, 460] on input "range" at bounding box center [58, 464] width 70 height 9
click at [628, 629] on p "**********" at bounding box center [552, 626] width 307 height 13
click at [575, 627] on p "**********" at bounding box center [552, 626] width 307 height 13
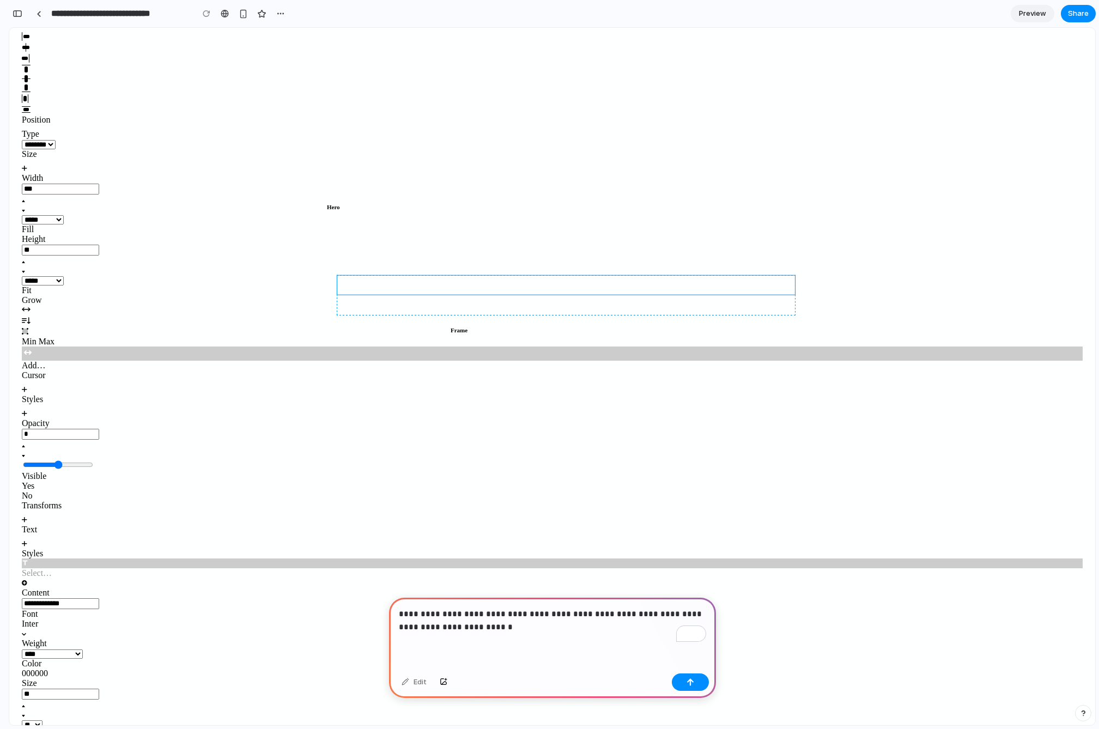
click at [1069, 491] on div "No" at bounding box center [552, 496] width 1061 height 10
click at [1068, 491] on div "No" at bounding box center [552, 496] width 1061 height 10
click at [1025, 481] on link "Yes" at bounding box center [552, 486] width 1061 height 10
click at [30, 308] on icon at bounding box center [29, 309] width 2 height 3
click at [28, 327] on link at bounding box center [25, 331] width 7 height 9
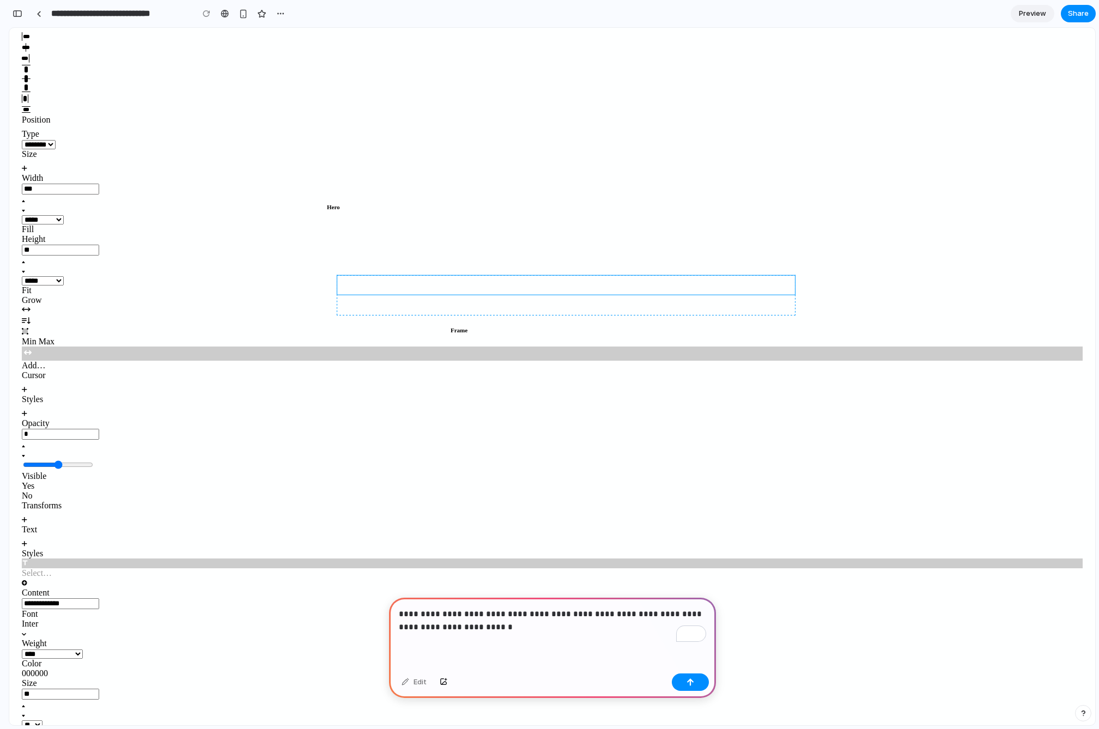
click at [83, 649] on select "**********" at bounding box center [52, 653] width 61 height 9
click at [1087, 495] on div "**********" at bounding box center [552, 517] width 1077 height 971
click at [965, 578] on div "Content" at bounding box center [552, 588] width 1061 height 20
click at [27, 543] on icon at bounding box center [24, 543] width 5 height 1
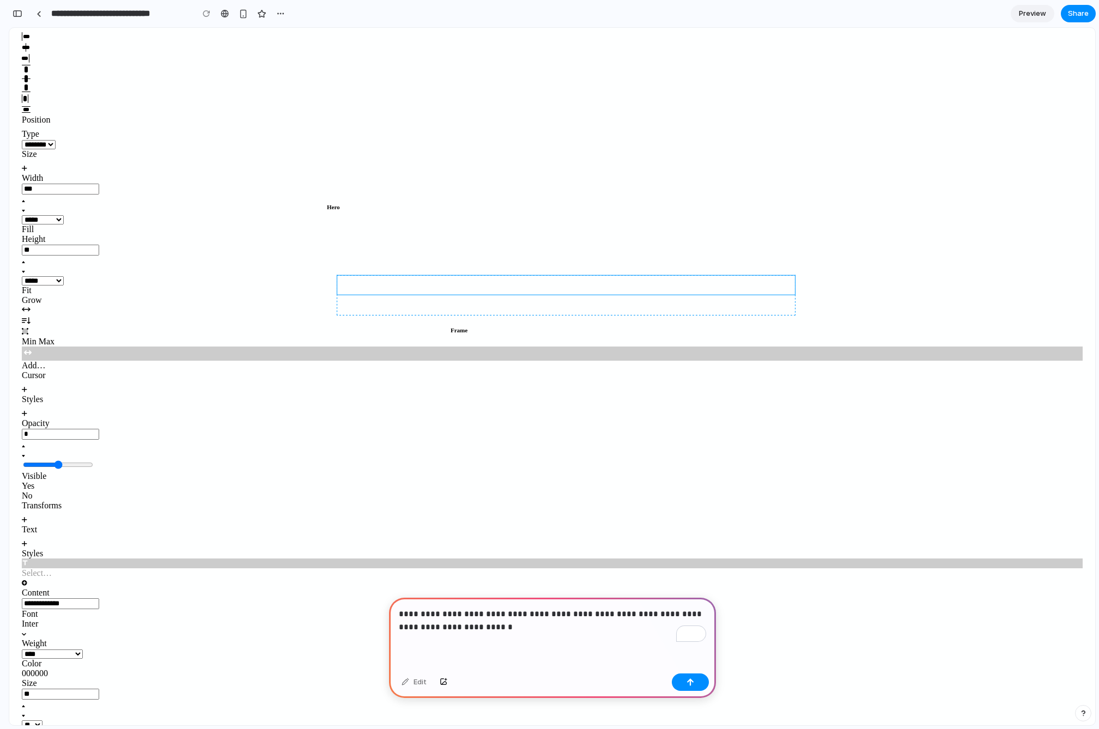
click at [445, 631] on p "**********" at bounding box center [552, 620] width 307 height 26
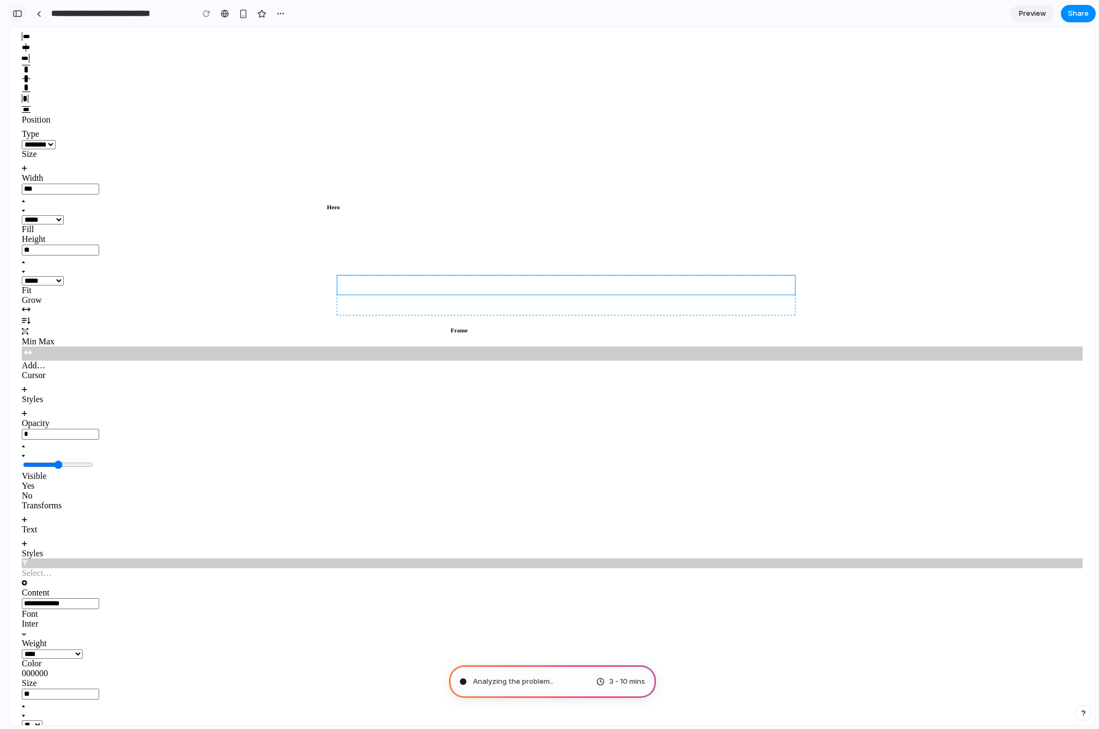
click at [17, 14] on div "button" at bounding box center [18, 14] width 10 height 8
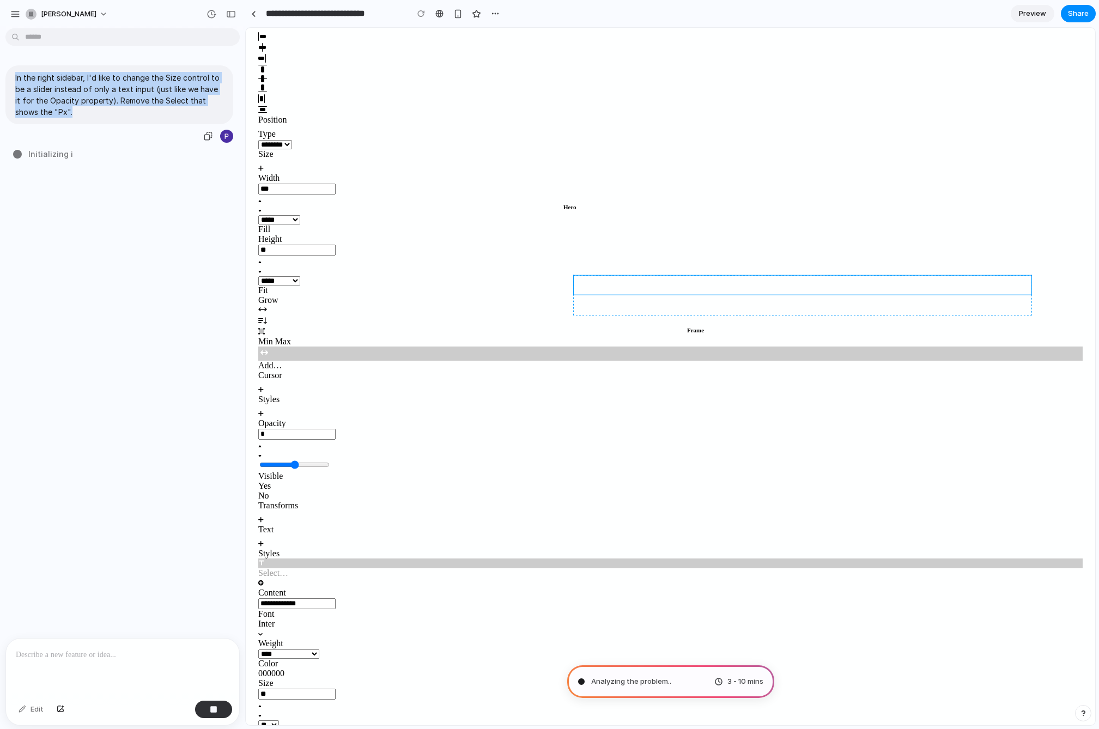
drag, startPoint x: 15, startPoint y: 77, endPoint x: 59, endPoint y: 111, distance: 55.6
click at [59, 111] on p "In the right sidebar, I'd like to change the Size control to be a slider instea…" at bounding box center [119, 95] width 208 height 46
copy p "In the right sidebar, I'd like to change the Size control to be a slider instea…"
click at [254, 14] on div at bounding box center [253, 14] width 5 height 6
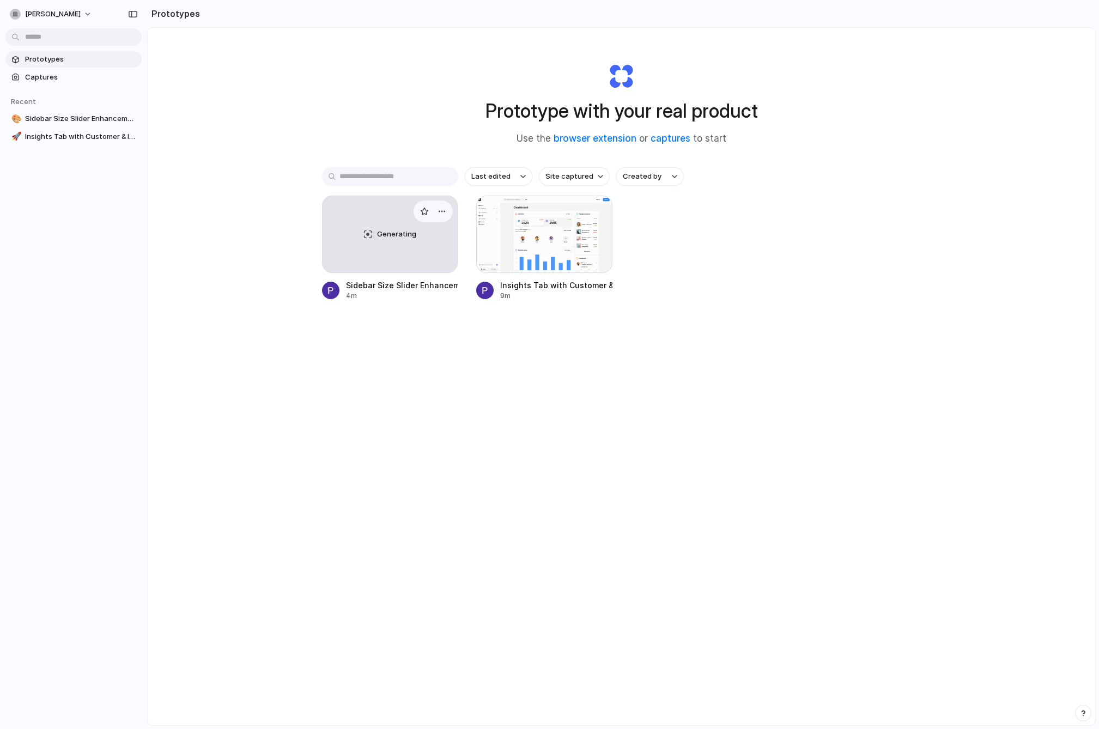
click at [371, 259] on div "Generating" at bounding box center [389, 234] width 135 height 76
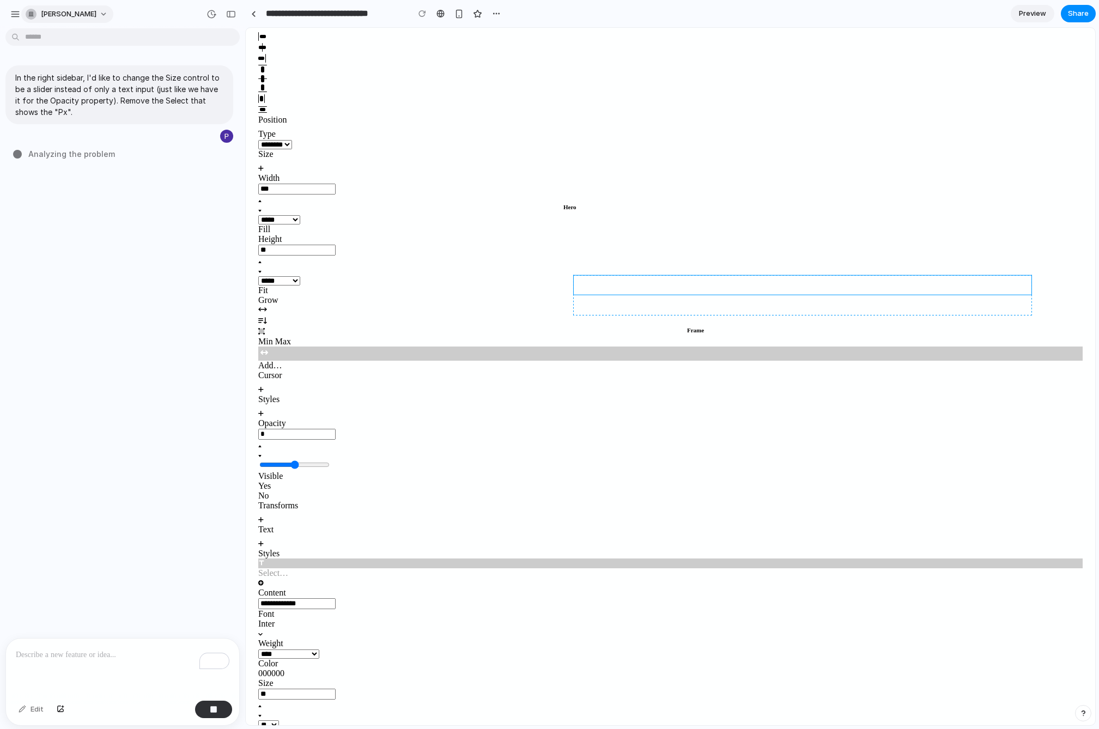
click at [72, 14] on span "philippe-leclere" at bounding box center [69, 14] width 56 height 11
click at [58, 13] on div "Settings Invite members Change theme Sign out" at bounding box center [549, 364] width 1099 height 729
click at [19, 10] on div "button" at bounding box center [15, 14] width 10 height 10
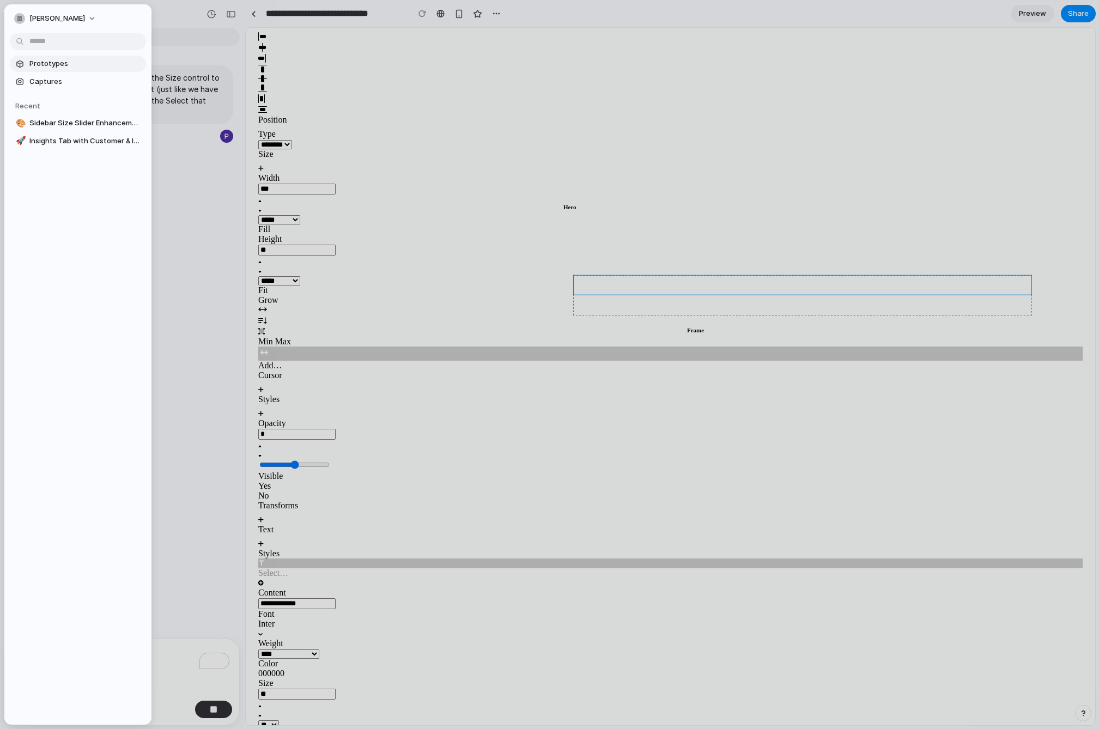
click at [48, 62] on span "Prototypes" at bounding box center [85, 63] width 112 height 11
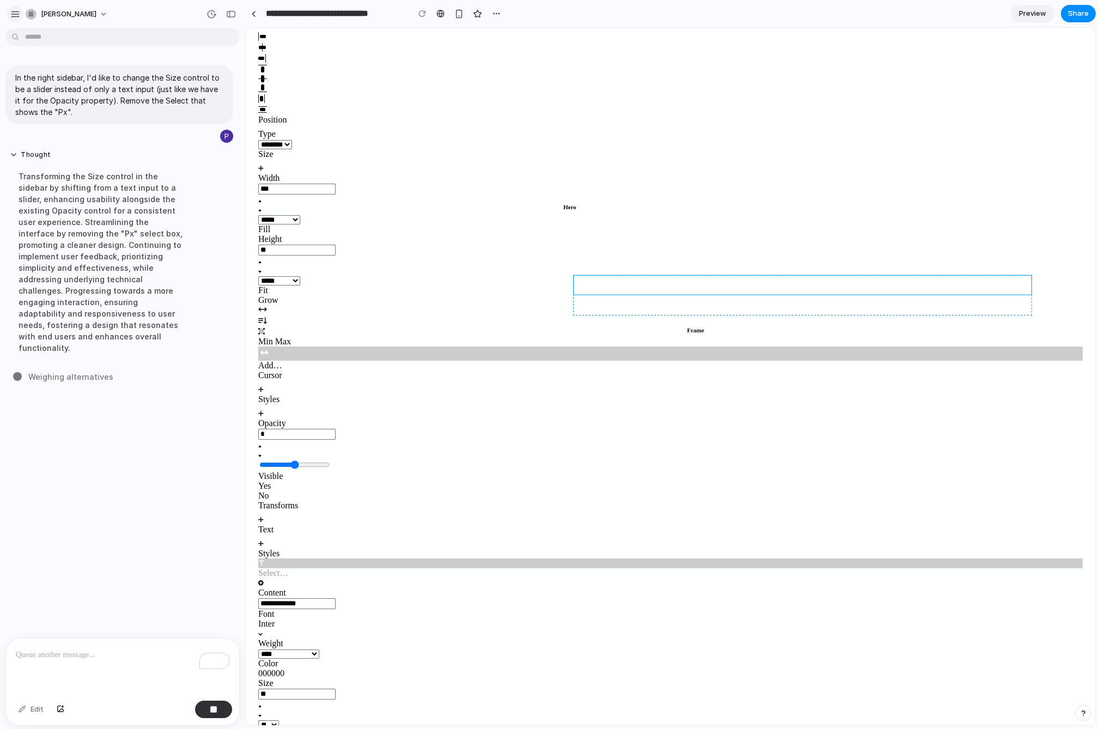
click at [14, 11] on div "button" at bounding box center [15, 14] width 10 height 10
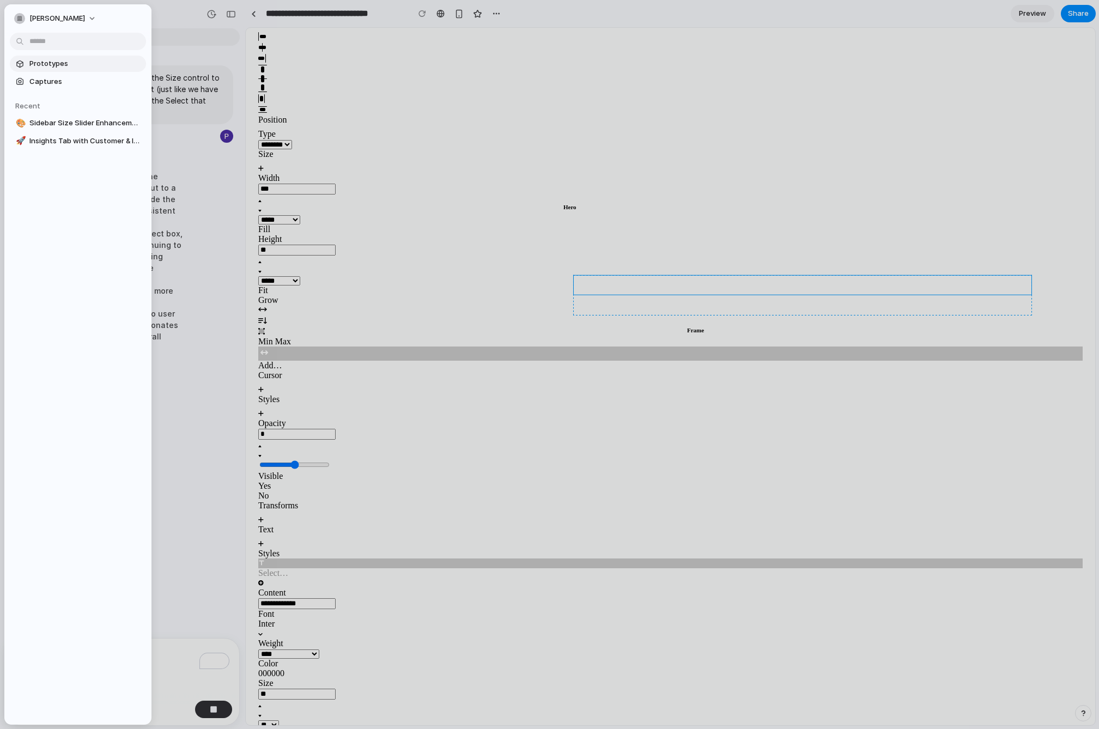
click at [48, 65] on span "Prototypes" at bounding box center [85, 63] width 112 height 11
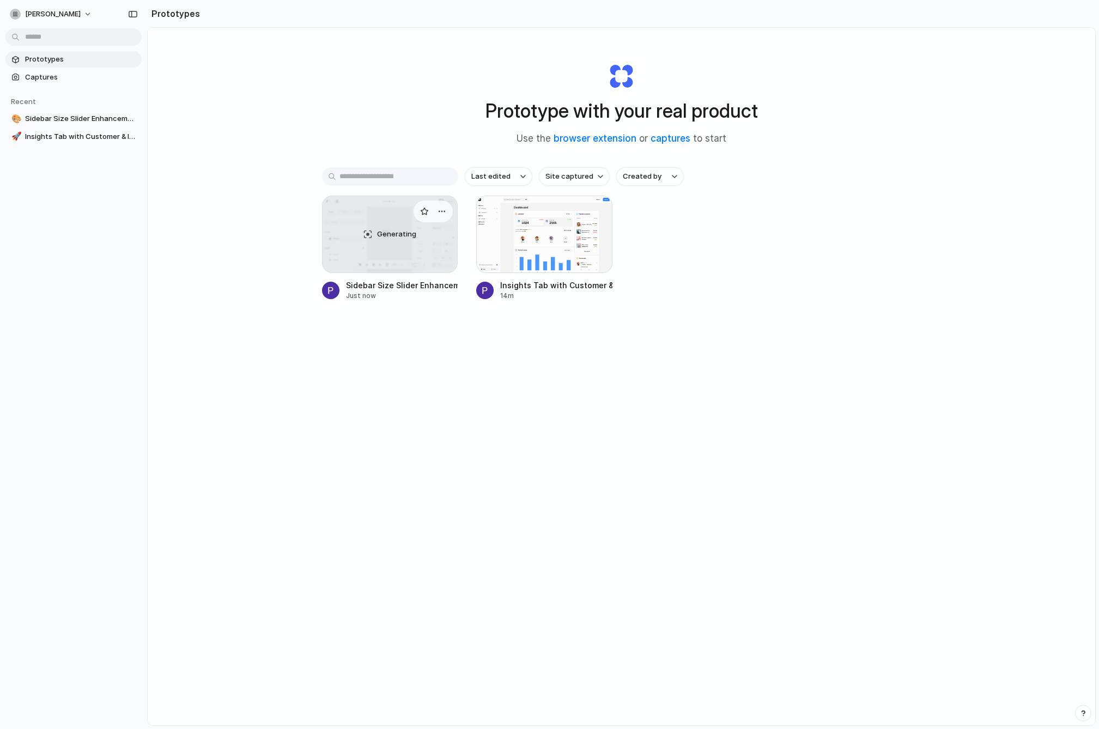
click at [364, 214] on div "Generating" at bounding box center [389, 234] width 135 height 76
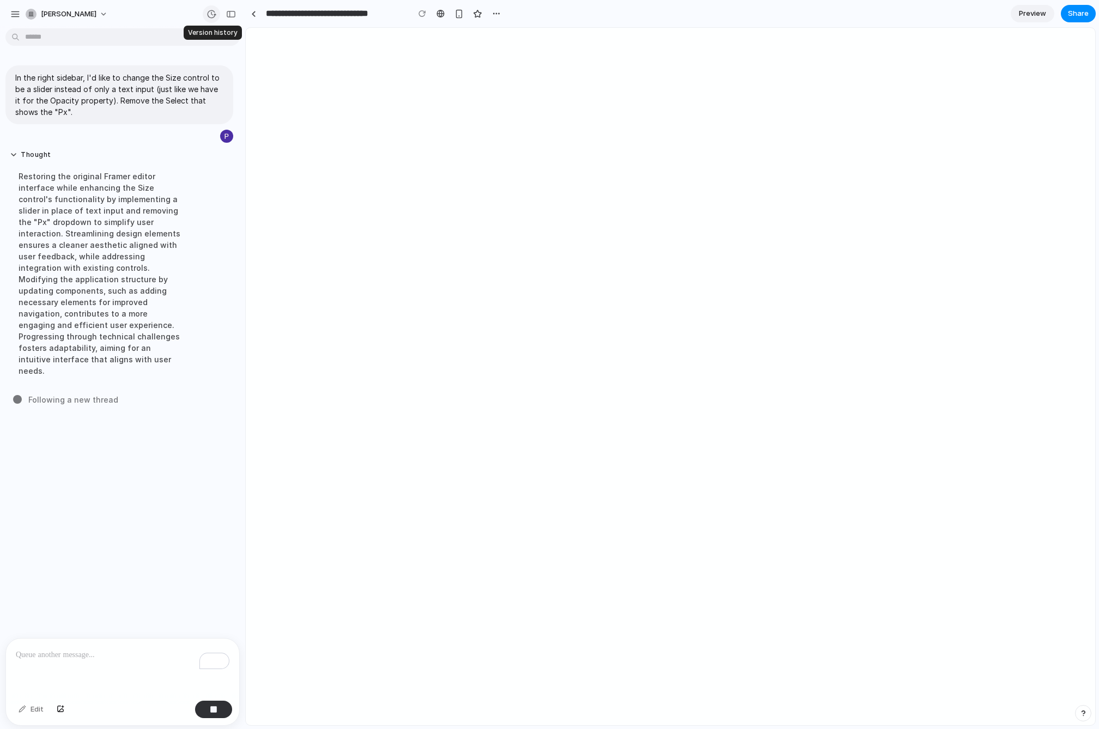
click at [209, 13] on div "button" at bounding box center [211, 14] width 10 height 10
click at [397, 146] on div "Version 1 Current" at bounding box center [549, 364] width 1099 height 729
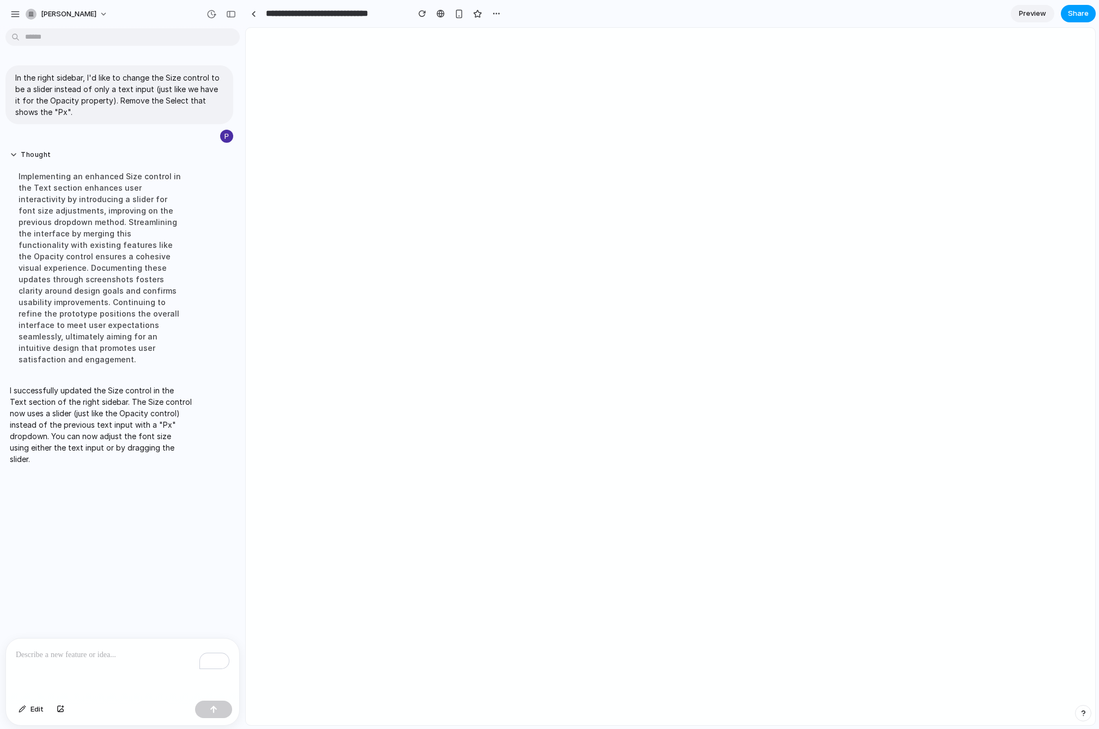
click at [1079, 14] on span "Share" at bounding box center [1078, 13] width 21 height 11
click at [1067, 112] on span "Copy link" at bounding box center [1059, 116] width 31 height 11
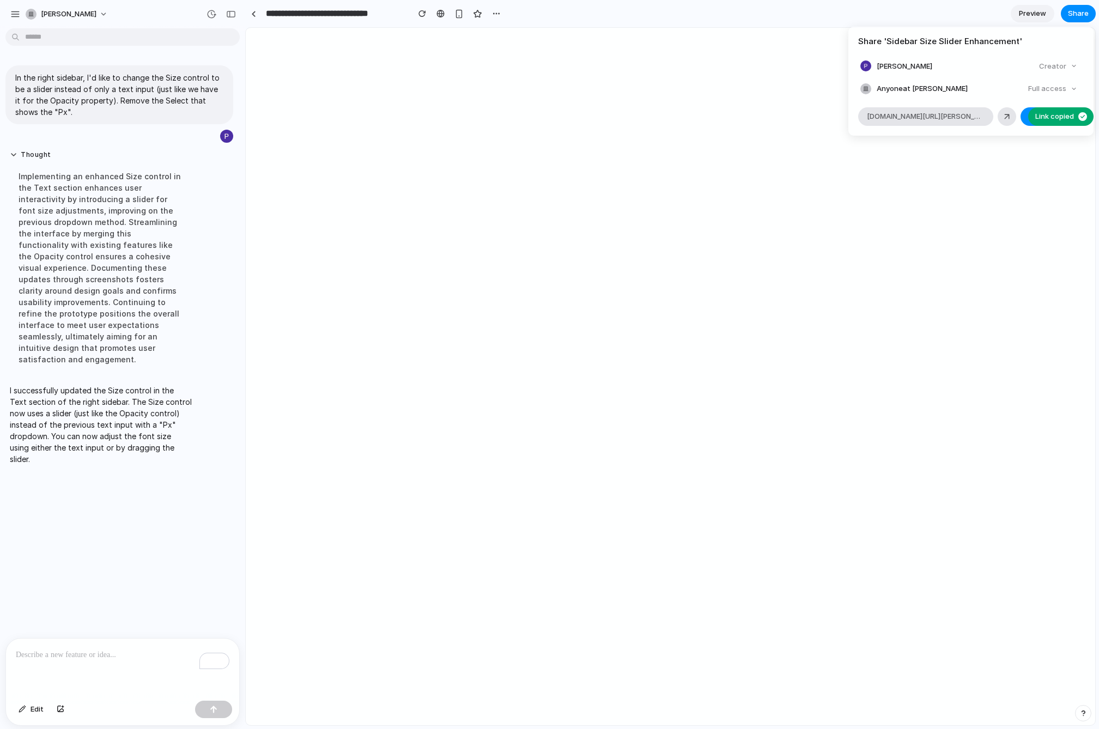
click at [1065, 529] on div "Share ' Sidebar Size Slider Enhancement ' Philippe Leclere Creator Anyone at Ph…" at bounding box center [549, 364] width 1099 height 729
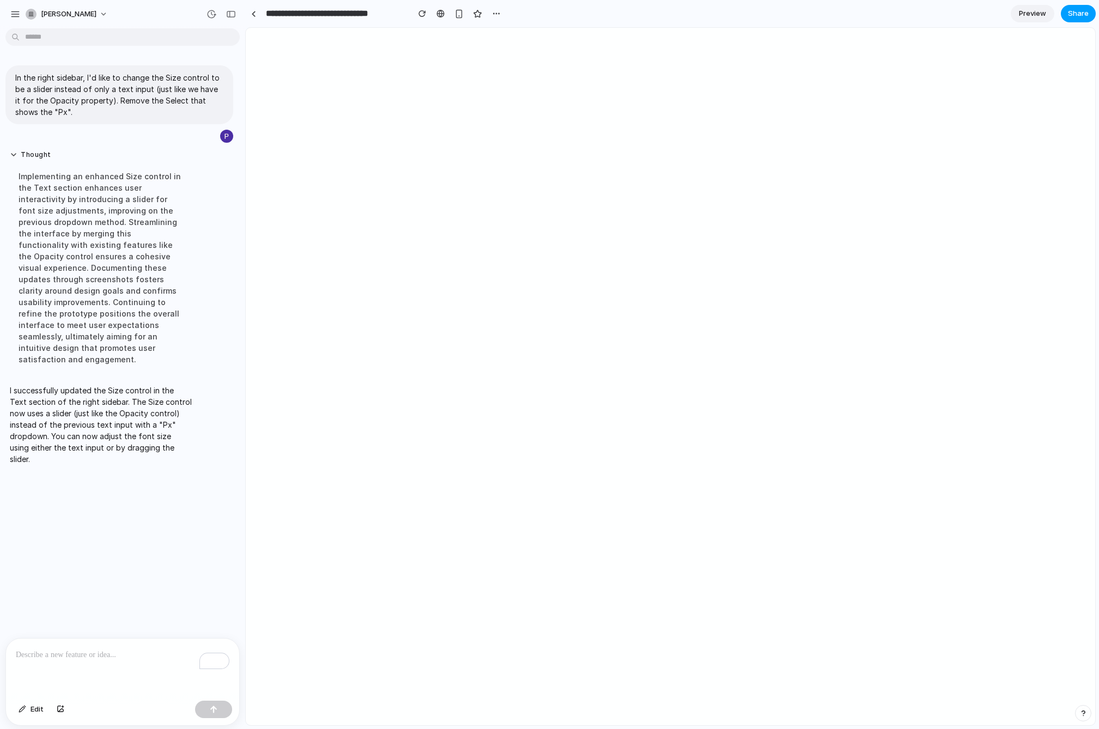
click at [1073, 14] on span "Share" at bounding box center [1078, 13] width 21 height 11
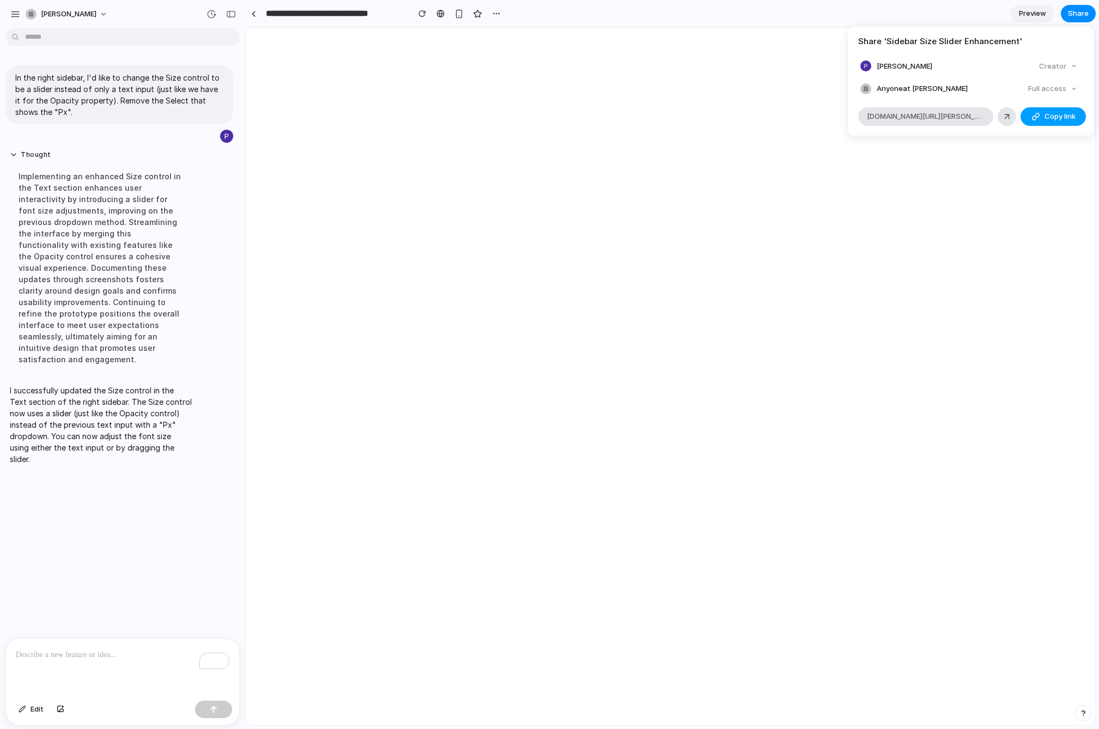
click at [1066, 117] on span "Copy link" at bounding box center [1059, 116] width 31 height 11
click at [931, 15] on div "Share ' Sidebar Size Slider Enhancement ' Philippe Leclere Creator Anyone at Ph…" at bounding box center [549, 364] width 1099 height 729
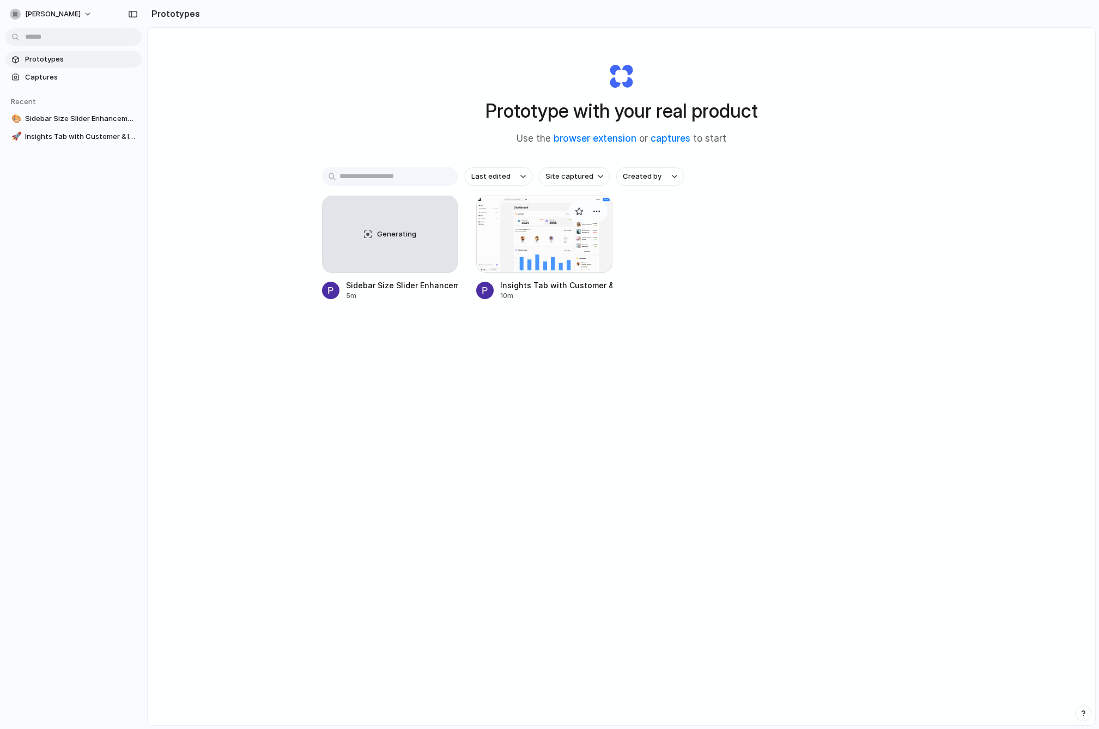
click at [551, 235] on div at bounding box center [544, 234] width 136 height 77
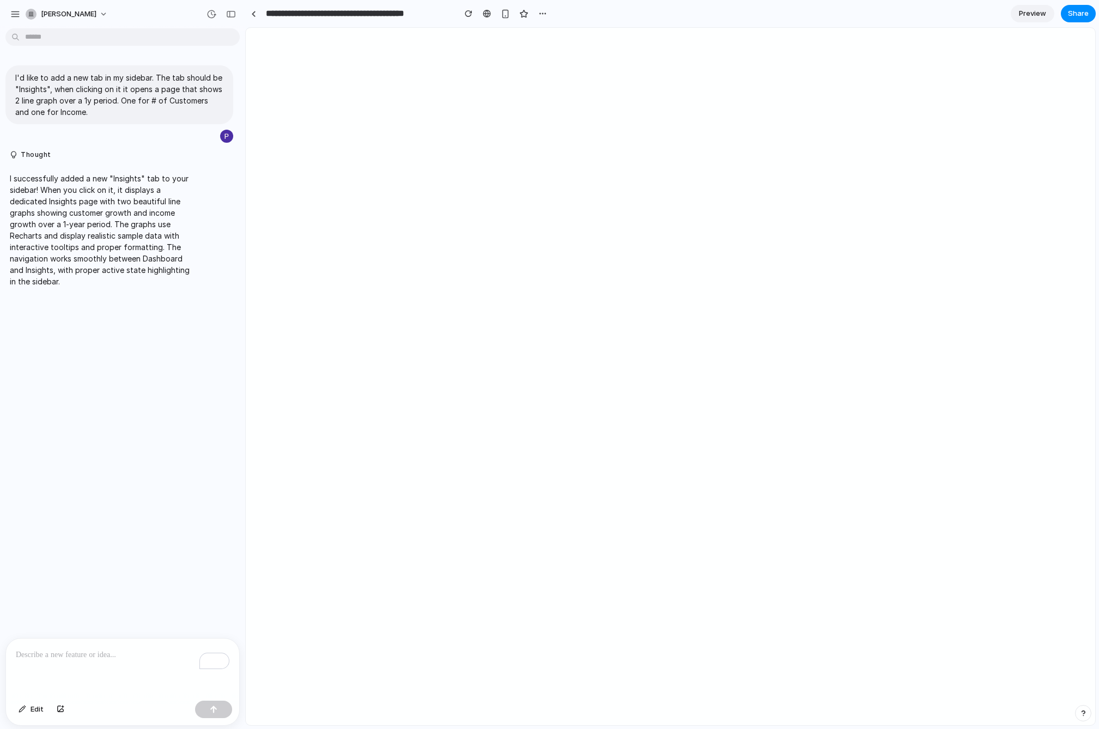
click at [1045, 10] on link "Preview" at bounding box center [1033, 13] width 44 height 17
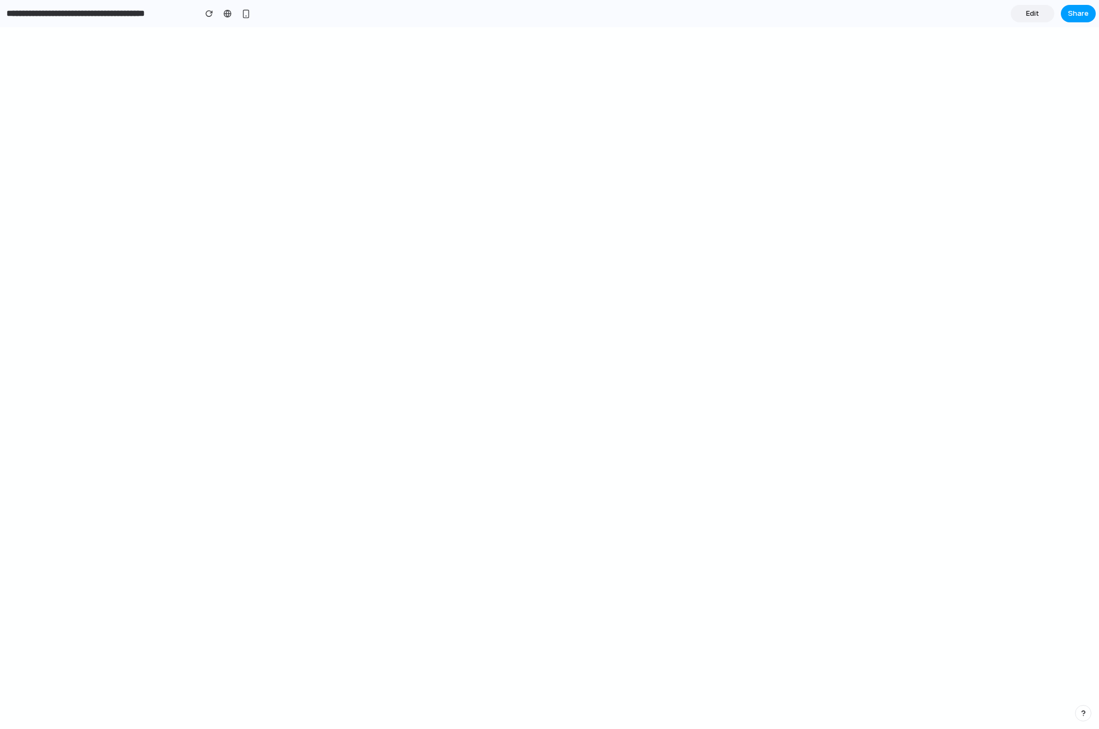
click at [1080, 10] on span "Share" at bounding box center [1078, 13] width 21 height 11
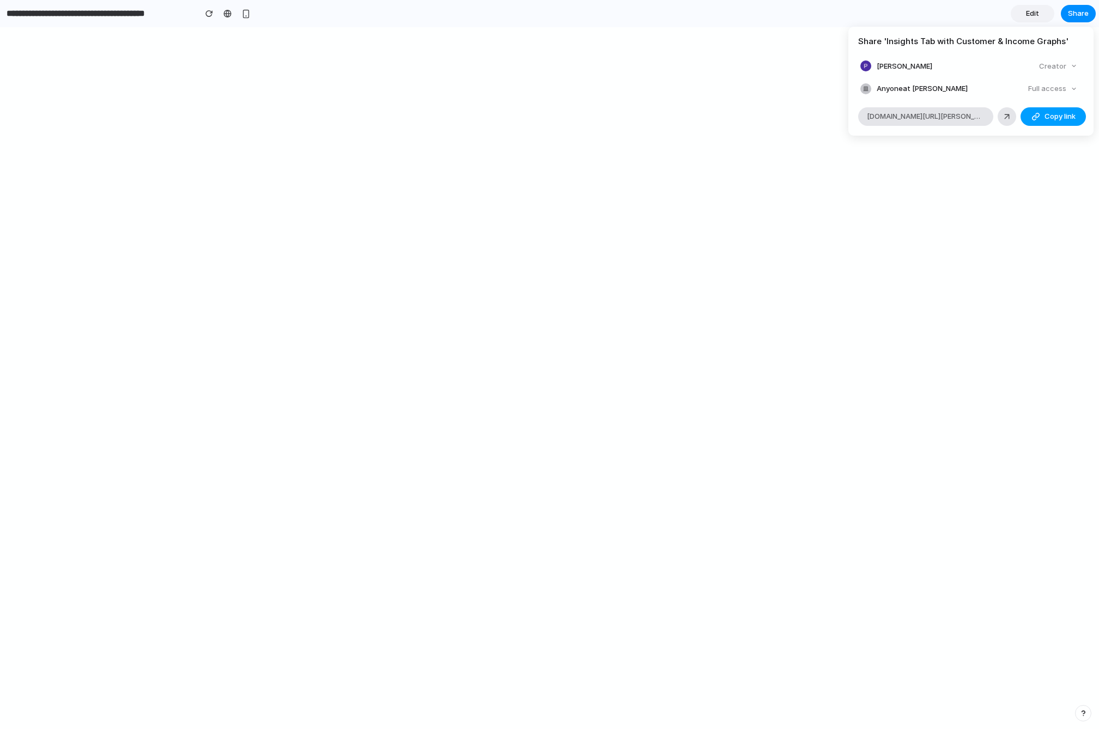
click at [1044, 113] on span "Copy link" at bounding box center [1059, 116] width 31 height 11
click at [220, 265] on div "Share ' Insights Tab with Customer & Income Graphs ' Philippe Leclere Creator A…" at bounding box center [549, 364] width 1099 height 729
